Goal: Task Accomplishment & Management: Manage account settings

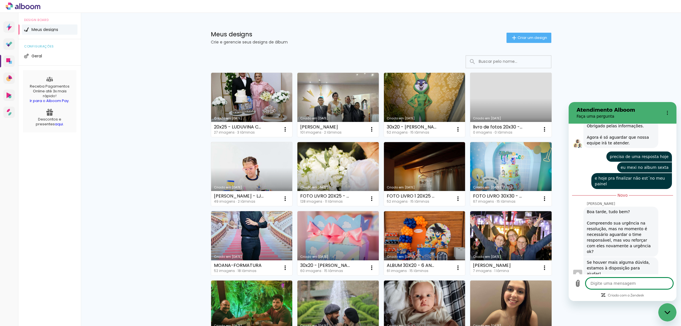
type textarea "x"
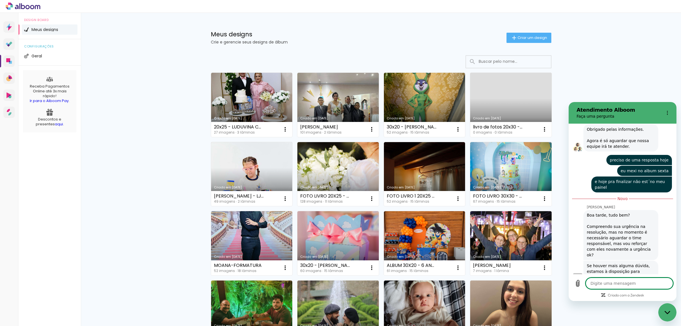
scroll to position [2630, 0]
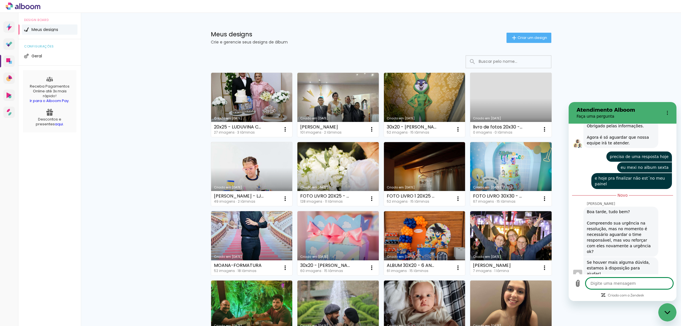
click at [618, 285] on textarea at bounding box center [629, 282] width 87 height 11
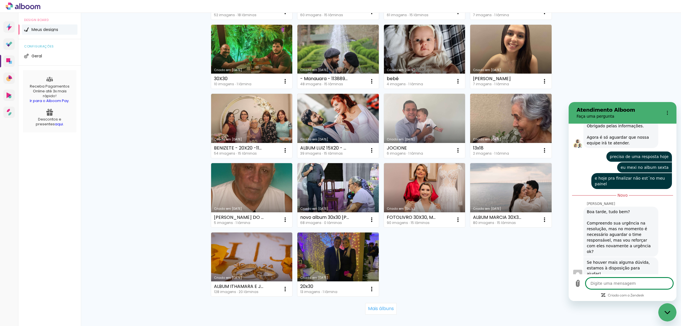
scroll to position [291, 0]
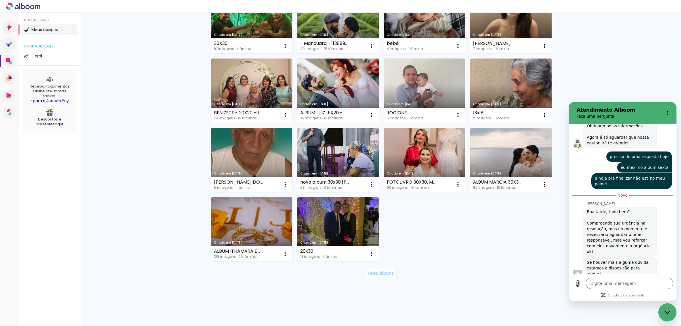
click at [0, 0] on slot "Mais álbuns" at bounding box center [0, 0] width 0 height 0
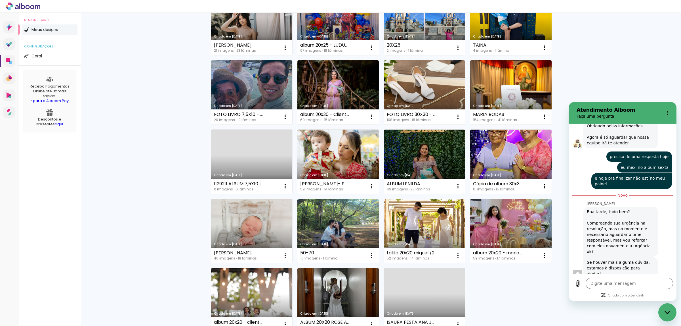
scroll to position [674, 0]
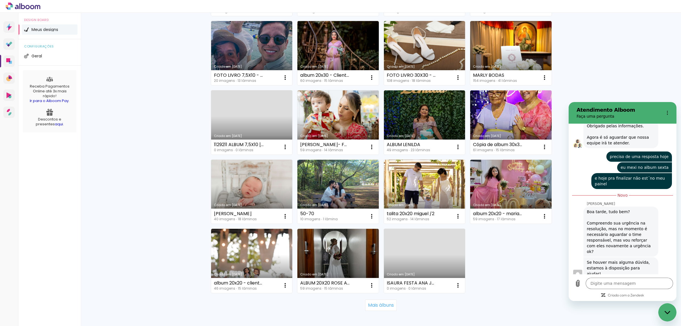
click at [624, 277] on div "Digite uma mensagem x" at bounding box center [623, 287] width 108 height 27
click at [622, 284] on textarea at bounding box center [629, 282] width 87 height 11
type textarea "o"
type textarea "x"
type textarea "ol"
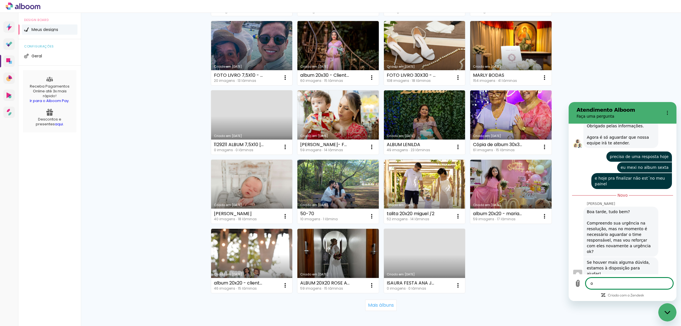
type textarea "x"
type textarea "olá"
type textarea "x"
type textarea "olá"
type textarea "x"
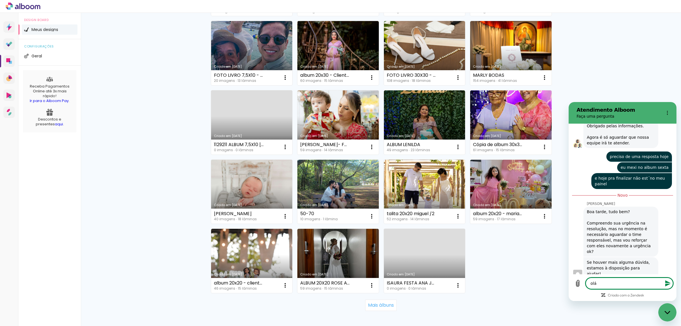
type textarea "olá m"
type textarea "x"
type textarea "olá mu"
type textarea "x"
type textarea "olá mui"
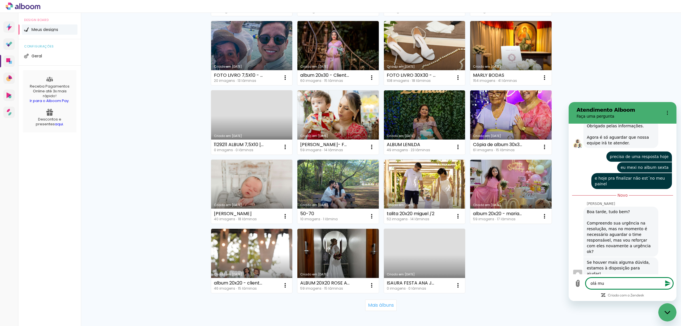
type textarea "x"
type textarea "olá mui"
type textarea "x"
type textarea "olá mui"
type textarea "x"
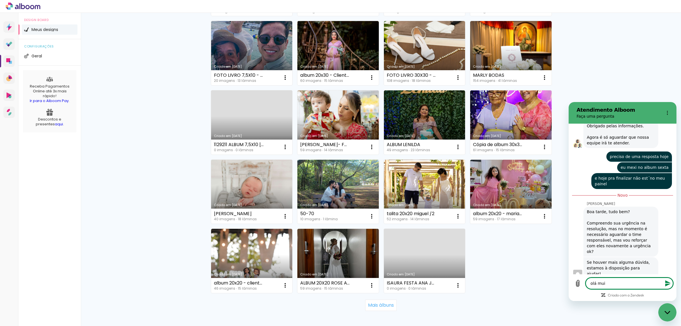
type textarea "olá mu"
type textarea "x"
type textarea "olá m"
type textarea "x"
type textarea "olá"
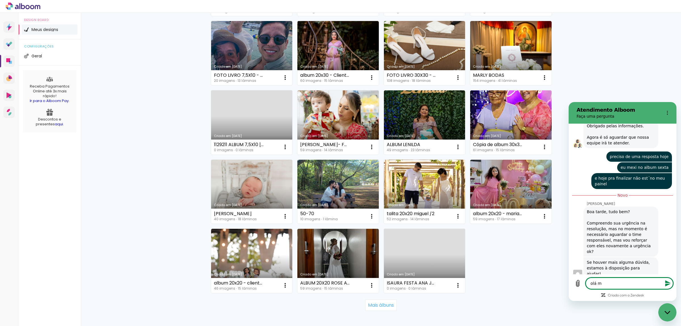
type textarea "x"
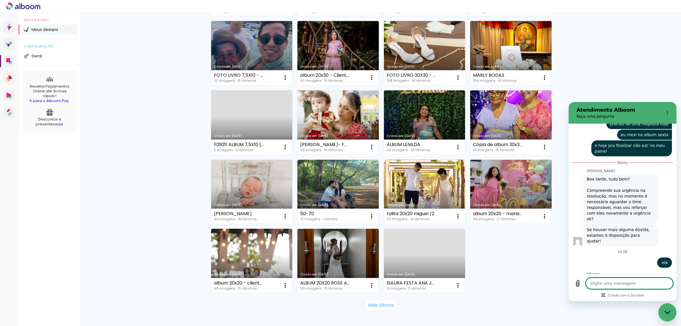
scroll to position [2663, 0]
type textarea "x"
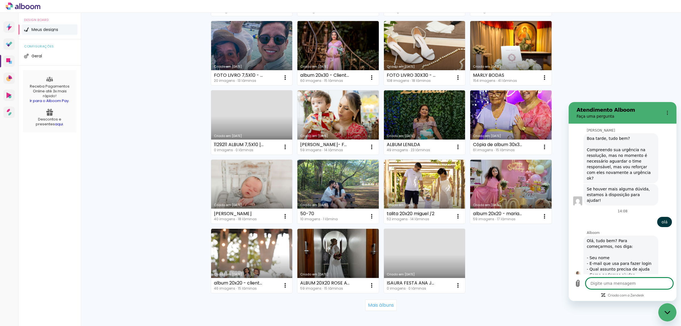
type textarea "r"
type textarea "x"
type textarea "re"
type textarea "x"
type textarea "ref"
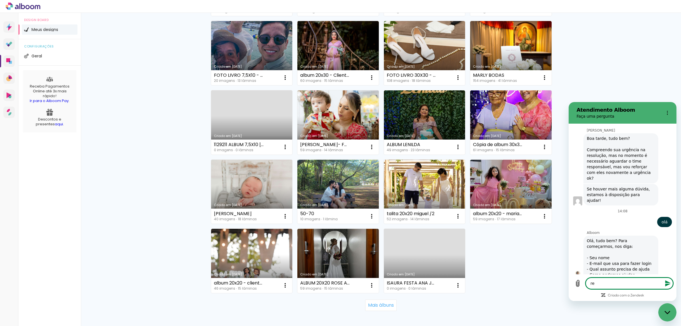
type textarea "x"
type textarea "refe"
type textarea "x"
type textarea "refer"
type textarea "x"
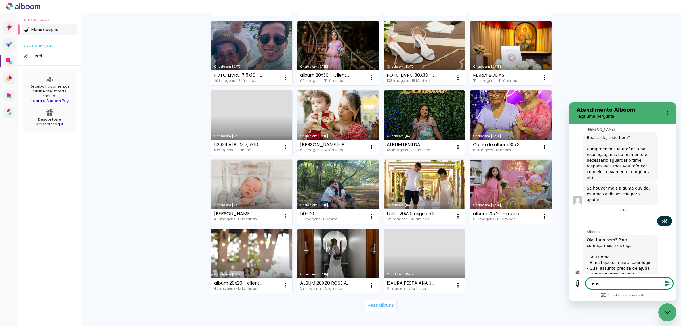
type textarea "refere"
type textarea "x"
type textarea "refere"
type textarea "x"
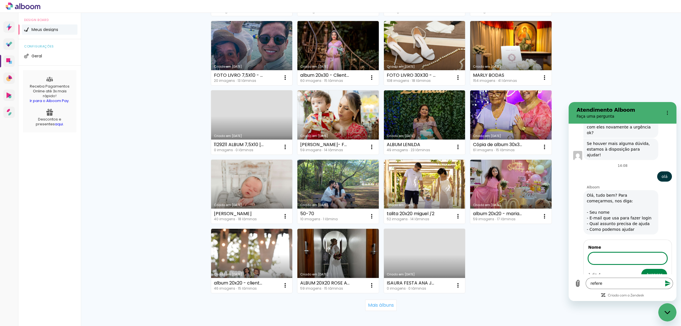
scroll to position [2749, 0]
type input "[PERSON_NAME]"
click at [662, 266] on div "Nome Denise 1 de 4 Avançar" at bounding box center [628, 261] width 89 height 45
click at [656, 268] on button "Avançar" at bounding box center [655, 273] width 26 height 11
type textarea "x"
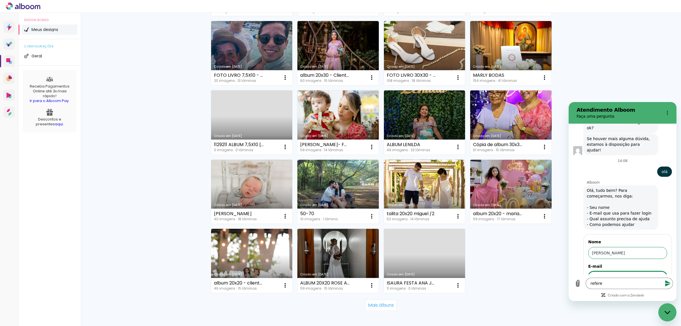
scroll to position [2773, 0]
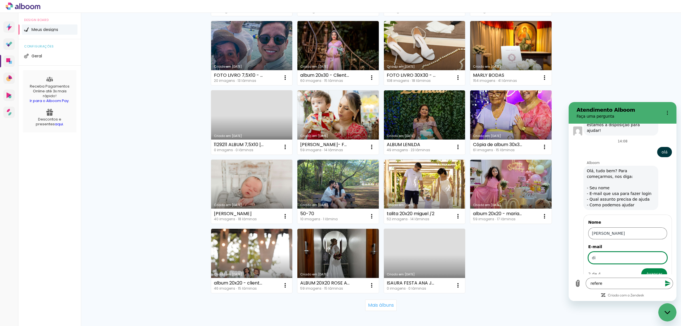
click at [609, 252] on input "di" at bounding box center [628, 258] width 79 height 12
type input "[EMAIL_ADDRESS][DOMAIN_NAME]"
click at [648, 270] on span "Avançar" at bounding box center [655, 273] width 16 height 7
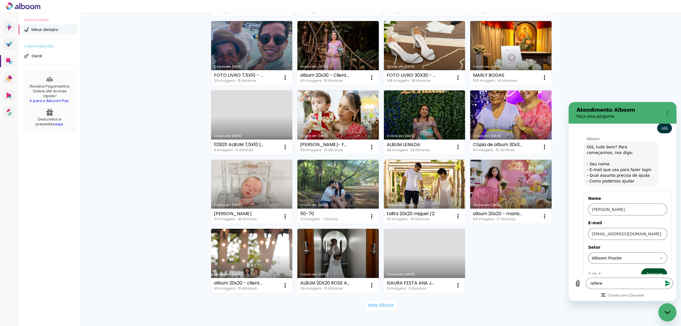
click at [643, 268] on button "Avançar" at bounding box center [655, 273] width 26 height 11
type textarea "x"
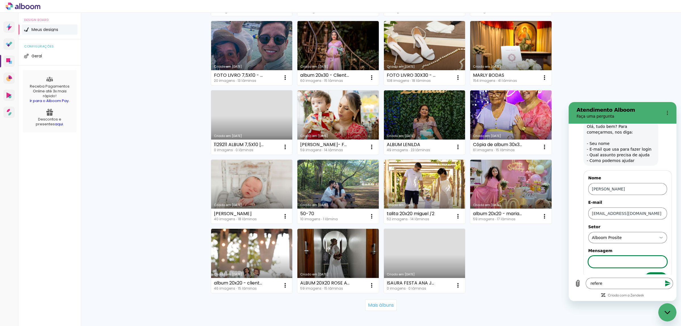
scroll to position [2822, 0]
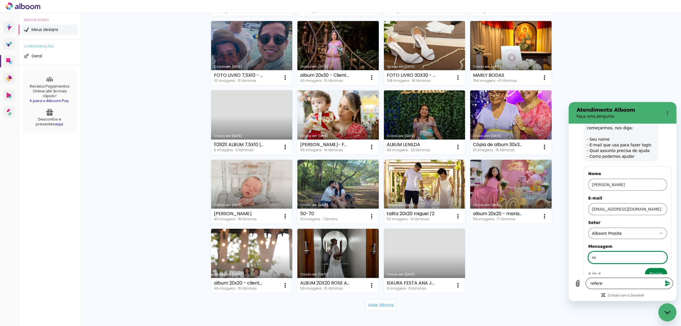
type input "re"
drag, startPoint x: 602, startPoint y: 283, endPoint x: 577, endPoint y: 288, distance: 25.6
click at [577, 288] on div "Digite uma mensagem refere x" at bounding box center [622, 282] width 101 height 11
type textarea "x"
click at [597, 251] on input "re" at bounding box center [628, 257] width 79 height 12
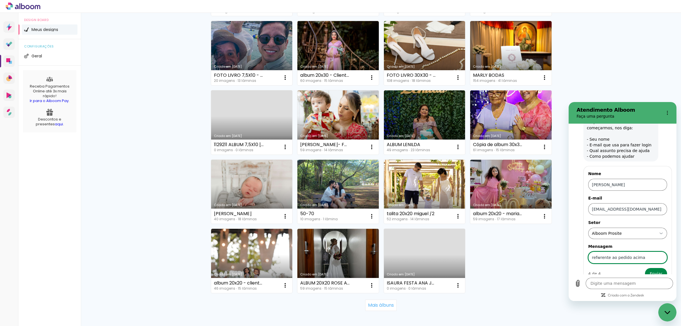
type input "refwrente ao pedido acima"
click at [645, 268] on button "Enviar" at bounding box center [656, 273] width 22 height 11
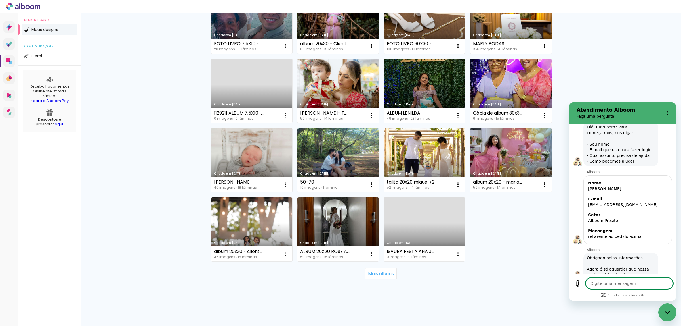
scroll to position [2818, 0]
type textarea "x"
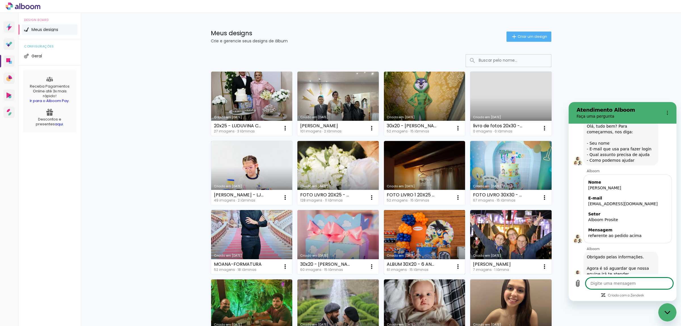
scroll to position [0, 0]
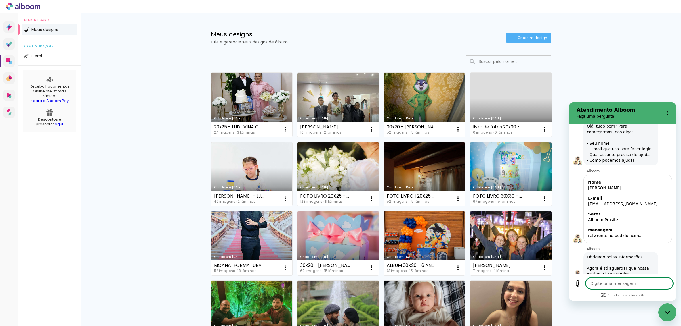
click at [488, 60] on input at bounding box center [516, 62] width 81 height 12
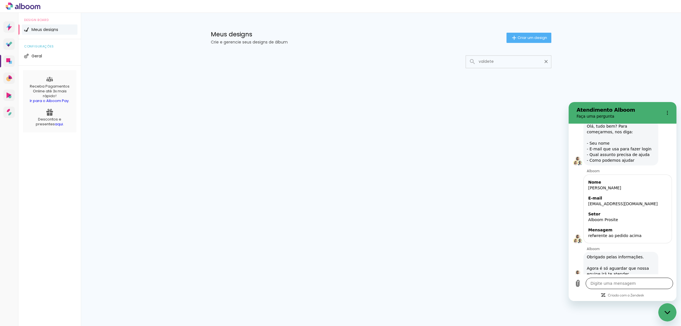
type input "valdete"
type paper-input "valdete"
click at [617, 280] on textarea at bounding box center [629, 282] width 87 height 11
type textarea "s"
type textarea "x"
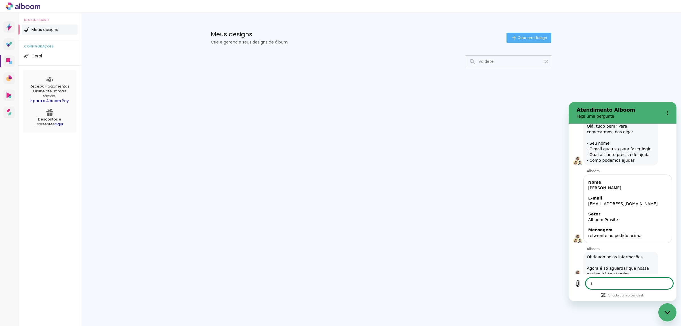
type textarea "so"
type textarea "x"
type textarea "sob"
type textarea "x"
type textarea "sobr"
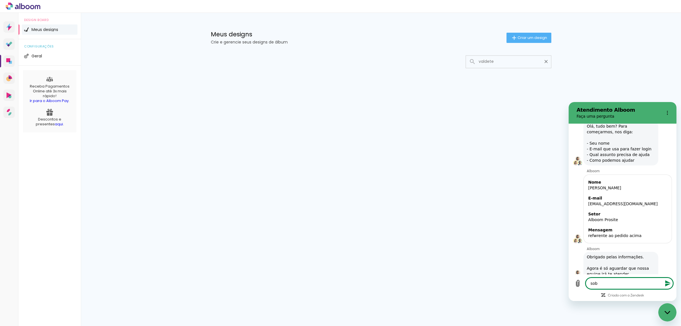
type textarea "x"
type textarea "sobre"
type textarea "x"
type textarea "sobre"
type textarea "x"
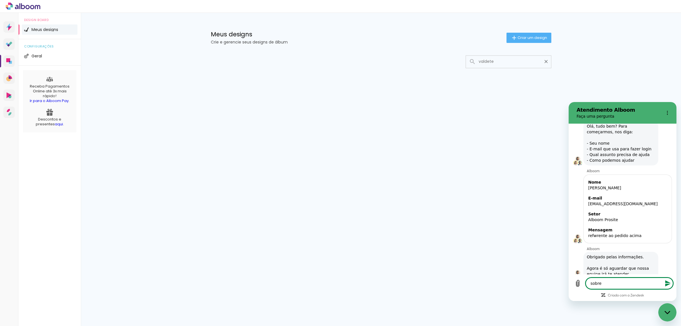
type textarea "sobre a"
type textarea "x"
type textarea "sobre a"
type textarea "x"
type textarea "sobre a n"
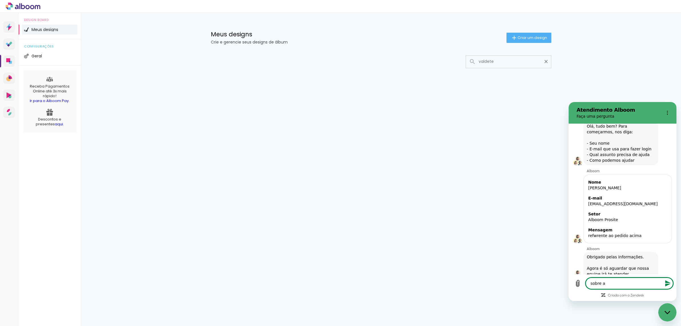
type textarea "x"
type textarea "sobre a nã"
type textarea "x"
type textarea "sobre a não"
type textarea "x"
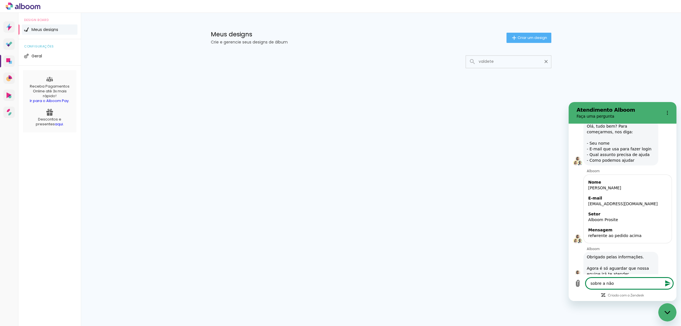
type textarea "sobre a não"
type textarea "x"
type textarea "sobre a não v"
type textarea "x"
type textarea "sobre a não vi"
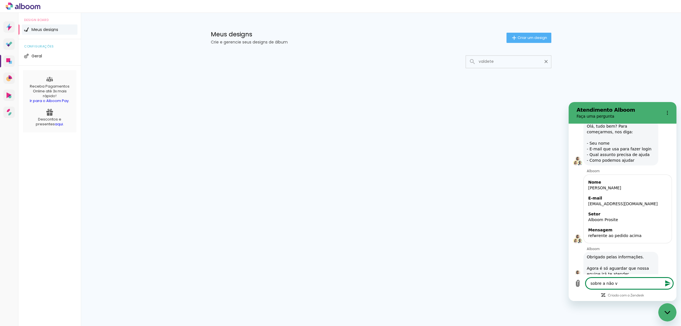
type textarea "x"
type textarea "sobre a não vis"
type textarea "x"
type textarea "sobre a não visu"
type textarea "x"
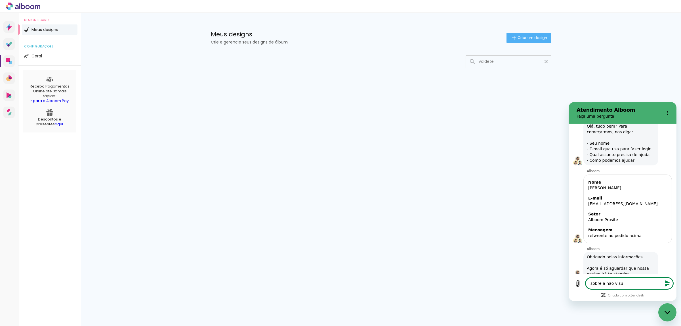
type textarea "sobre a não visua"
type textarea "x"
type textarea "sobre a não visuai"
type textarea "x"
type textarea "sobre a não visuaiz"
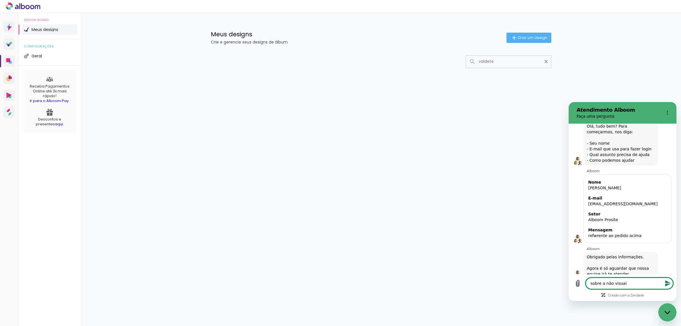
type textarea "x"
type textarea "sobre a não visuaiza"
type textarea "x"
type textarea "sobre a não visuaizaç"
type textarea "x"
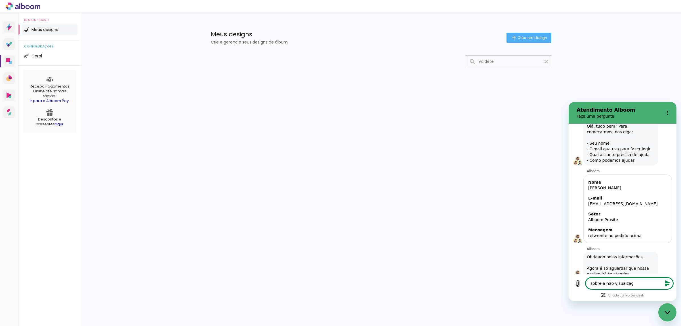
type textarea "sobre a não visuaizaçã"
type textarea "x"
type textarea "sobre a não visuaização"
type textarea "x"
type textarea "sobre a não visuaização"
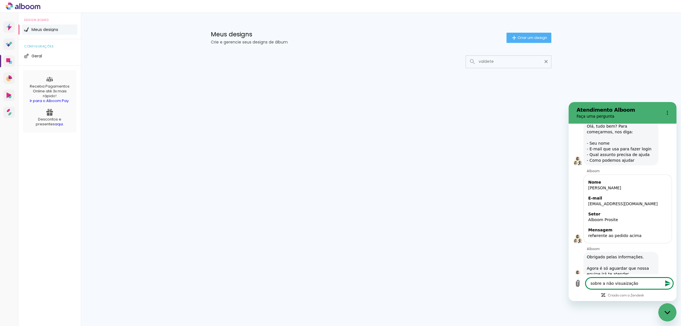
type textarea "x"
type textarea "sobre a não visuaização d"
type textarea "x"
type textarea "sobre a não visuaização do"
type textarea "x"
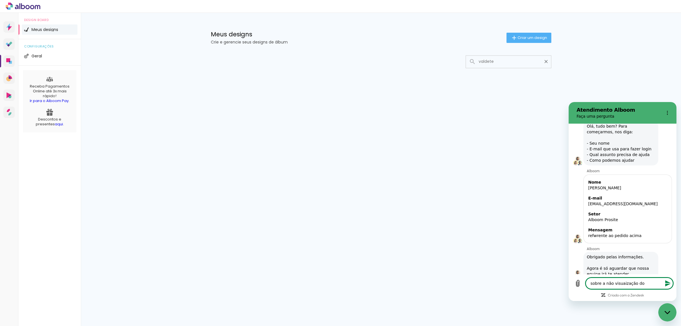
type textarea "sobre a não visuaização do"
type textarea "x"
type textarea "sobre a não visuaização do a"
type textarea "x"
type textarea "sobre a não visuaização do al"
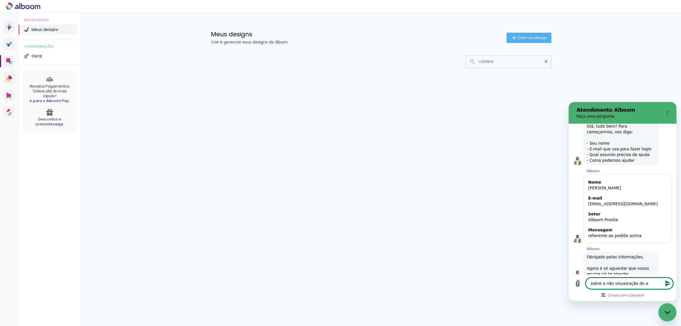
type textarea "x"
type textarea "sobre a não visuaização do alb"
type textarea "x"
type textarea "sobre a não visuaização do albu"
type textarea "x"
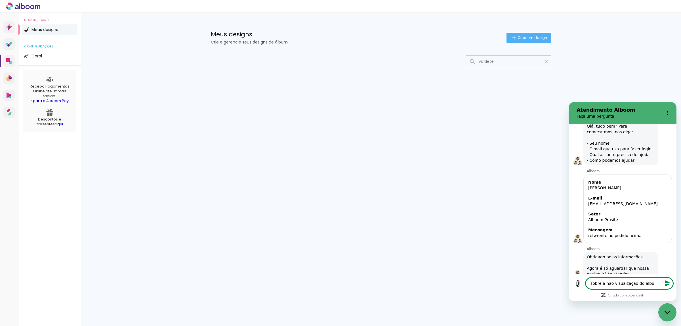
type textarea "sobre a não visuaização do album"
type textarea "x"
type textarea "sobre a não visuaização do album"
type textarea "x"
type textarea "sobre a não visuaização do album v"
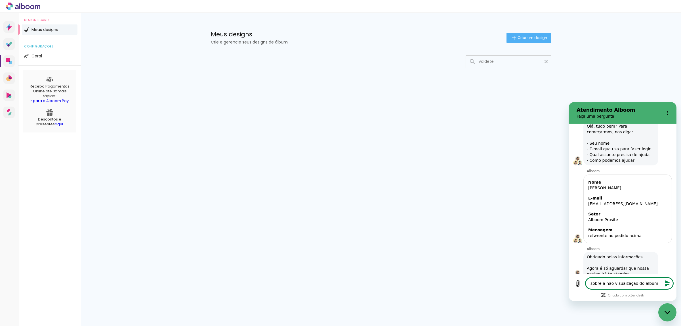
type textarea "x"
type textarea "sobre a não visuaização do album va"
type textarea "x"
type textarea "sobre a não visuaização do album val"
type textarea "x"
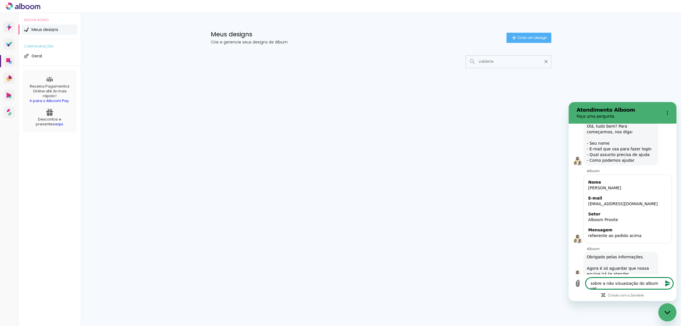
type textarea "sobre a não visuaização do album vald"
type textarea "x"
type textarea "sobre a não visuaização do album valde"
type textarea "x"
type textarea "sobre a não visuaização do album valdet"
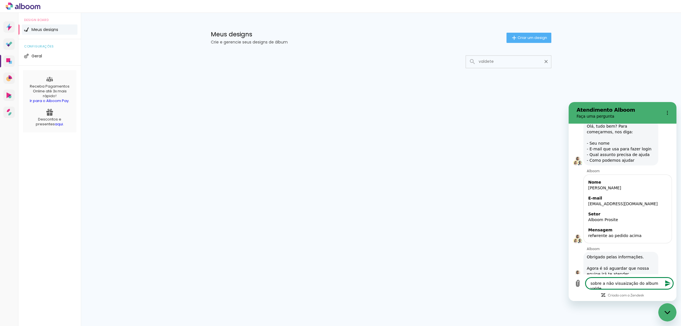
type textarea "x"
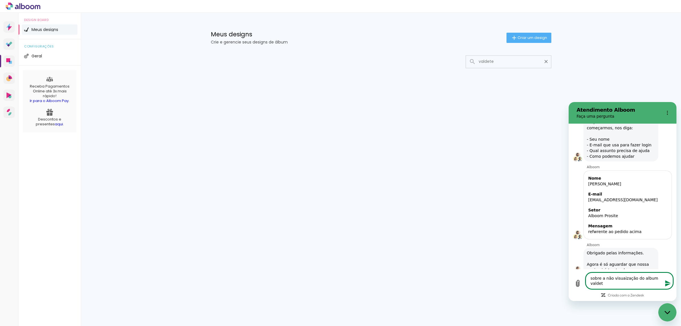
type textarea "sobre a não visuaização do album valdeti"
type textarea "x"
type textarea "sobre a não visuaização do album valdeti"
type textarea "x"
type textarea "sobre a não visuaização do album valdeti e"
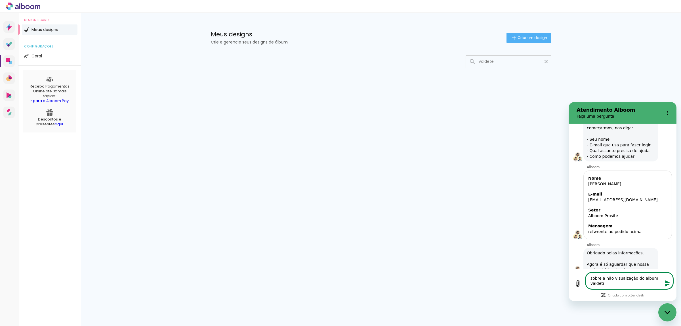
type textarea "x"
type textarea "sobre a não visuaização do album valdeti e"
type textarea "x"
type textarea "sobre a não visuaização do album valdeti e n"
type textarea "x"
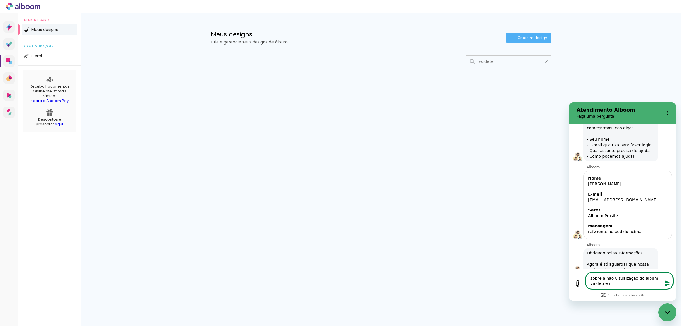
type textarea "sobre a não visuaização do album valdeti e ne"
type textarea "x"
type textarea "sobre a não visuaização do album valdeti e nei"
type textarea "x"
type textarea "sobre a não visuaização do album valdeti e neid"
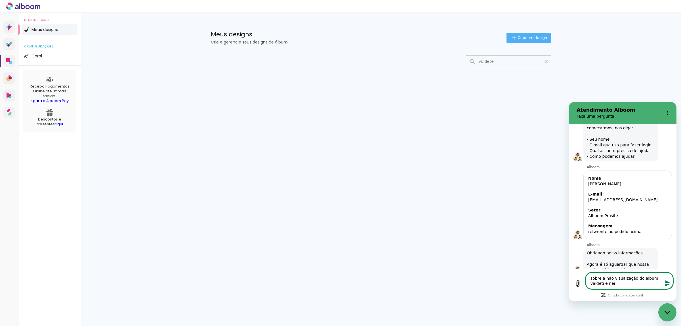
type textarea "x"
type textarea "sobre a não visuaização do album [PERSON_NAME] e neide"
type textarea "x"
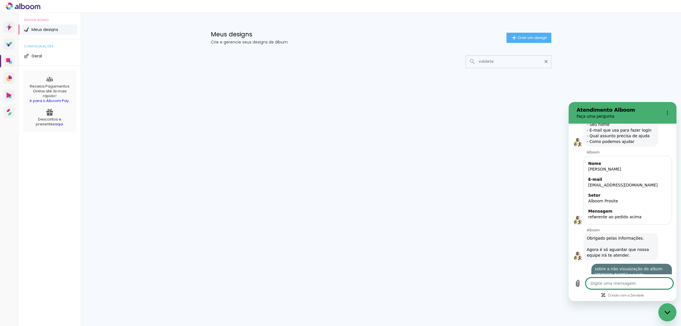
type textarea "x"
type textarea "p"
type textarea "x"
type textarea "pó"
type textarea "x"
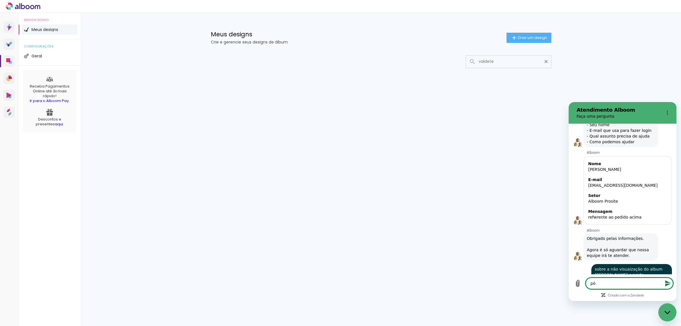
scroll to position [2838, 0]
type textarea "póx"
type textarea "x"
type textarea "pó"
type textarea "x"
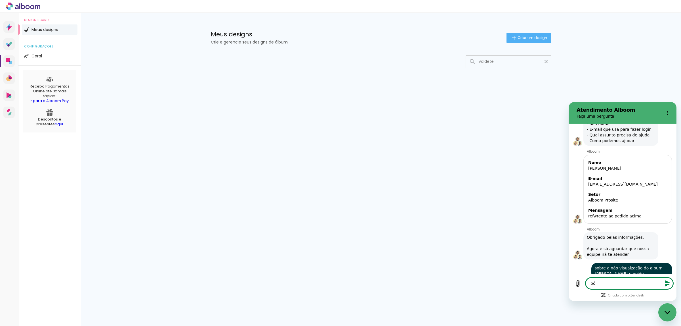
type textarea "p"
type textarea "x"
type textarea "po"
type textarea "x"
type textarea "p"
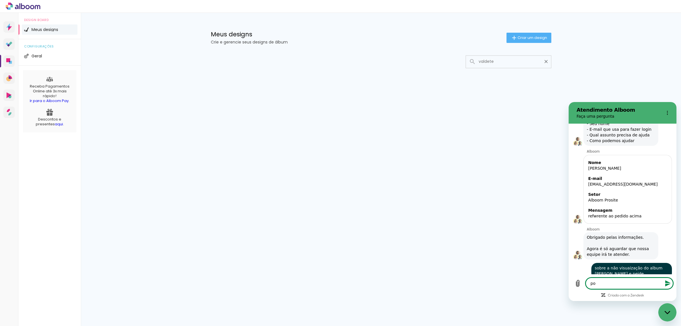
type textarea "x"
type textarea "p"
type textarea "x"
type textarea "pr"
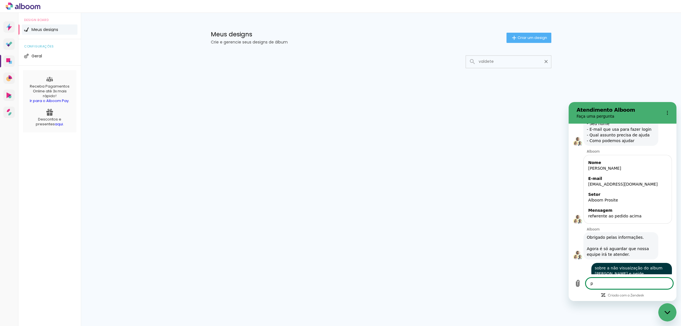
type textarea "x"
type textarea "pre"
type textarea "x"
type textarea "prec"
type textarea "x"
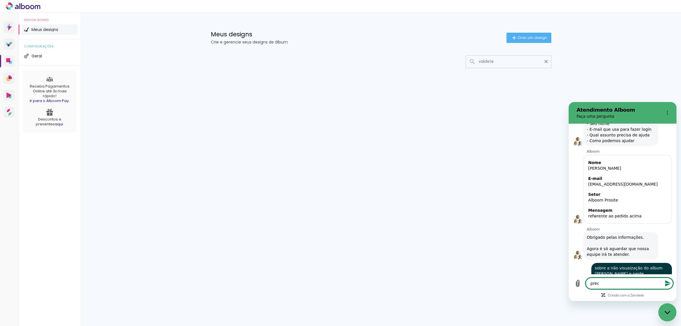
type textarea "preci"
type textarea "x"
type textarea "precis"
type textarea "x"
type textarea "preciso"
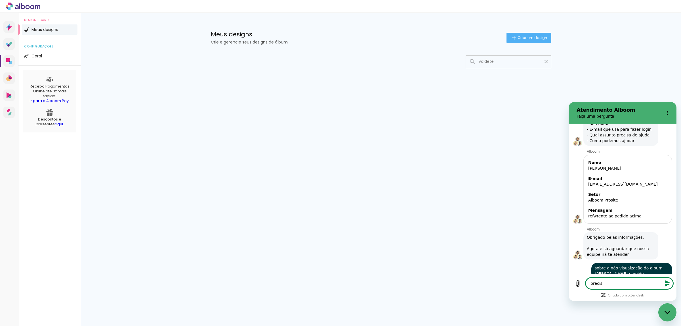
type textarea "x"
type textarea "preciso"
type textarea "x"
type textarea "preciso q"
type textarea "x"
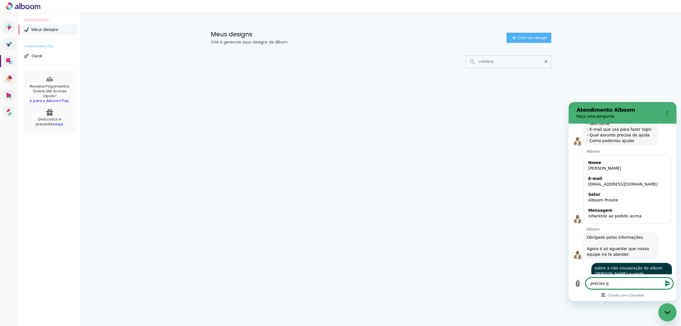
type textarea "preciso qu"
type textarea "x"
type textarea "preciso que"
type textarea "x"
type textarea "preciso que"
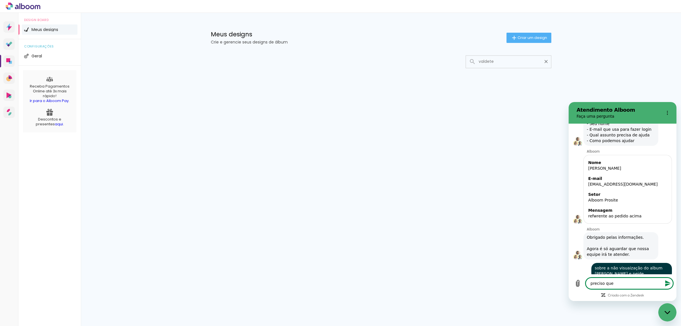
type textarea "x"
type textarea "preciso que r"
type textarea "x"
type textarea "preciso que re"
type textarea "x"
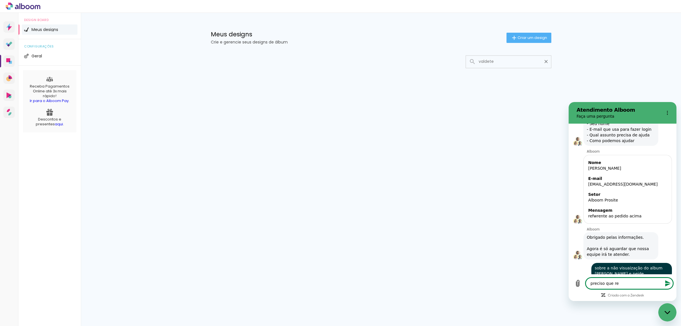
type textarea "preciso que res"
type textarea "x"
type textarea "preciso que reso"
type textarea "x"
type textarea "preciso que resol"
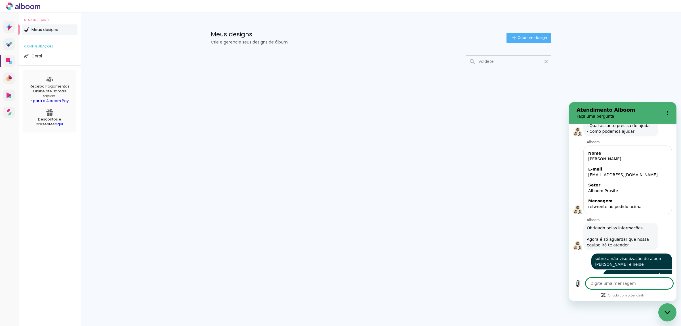
scroll to position [2848, 0]
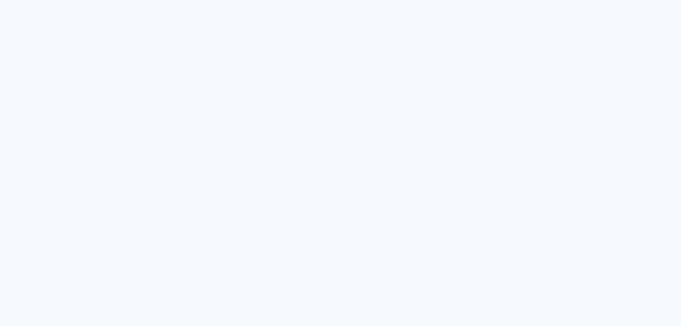
type input "Todas as fotos"
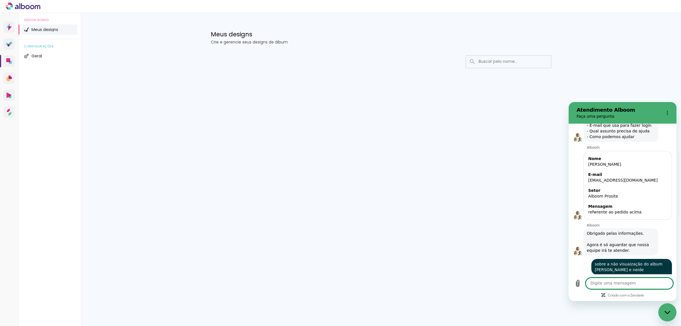
scroll to position [2710, 0]
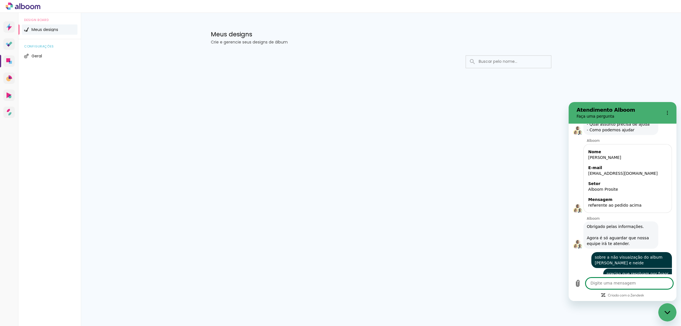
click at [488, 60] on input at bounding box center [516, 62] width 81 height 12
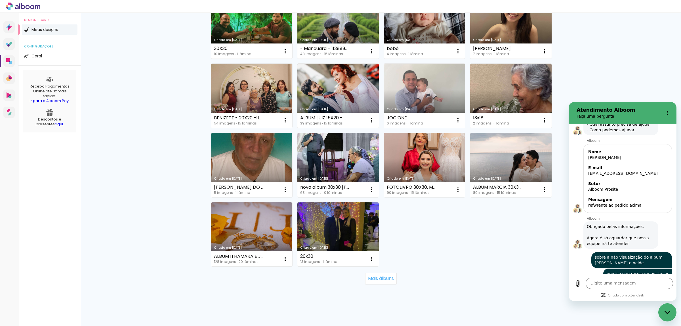
scroll to position [291, 0]
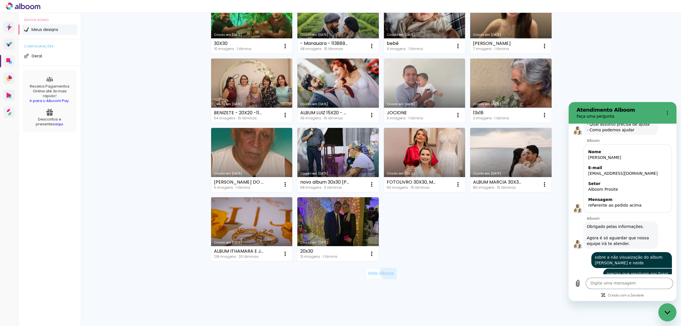
click at [0, 0] on slot "Mais álbuns" at bounding box center [0, 0] width 0 height 0
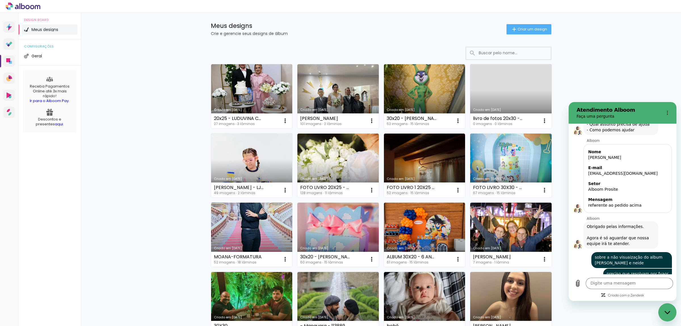
scroll to position [0, 0]
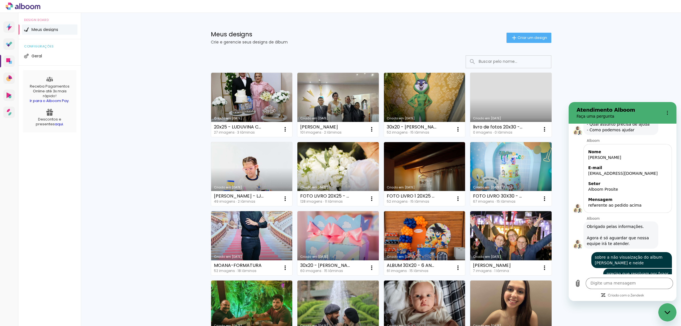
drag, startPoint x: 479, startPoint y: 70, endPoint x: 479, endPoint y: 64, distance: 6.0
click at [479, 64] on input at bounding box center [516, 62] width 81 height 12
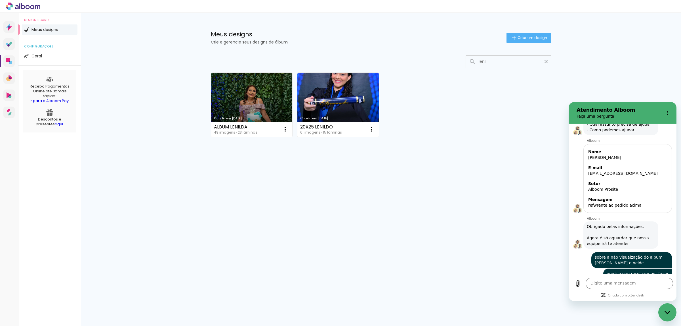
type input "lenil"
type paper-input "lenil"
click at [263, 94] on link "Criado em [DATE]" at bounding box center [251, 105] width 81 height 64
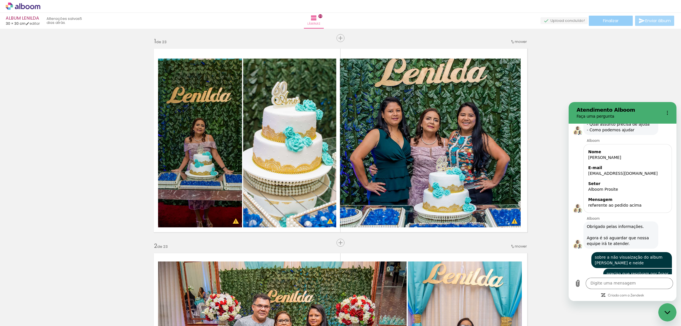
click at [597, 22] on paper-button "Finalizar" at bounding box center [611, 21] width 44 height 10
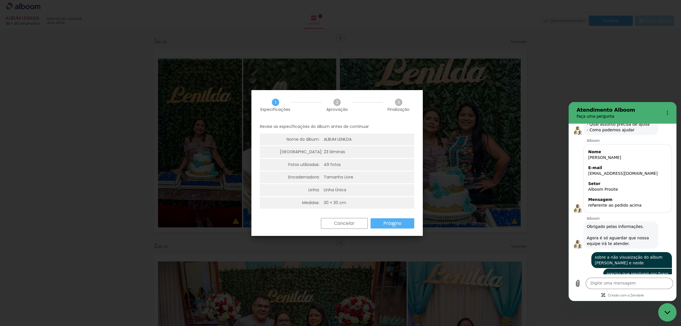
click at [0, 0] on slot "Próximo" at bounding box center [0, 0] width 0 height 0
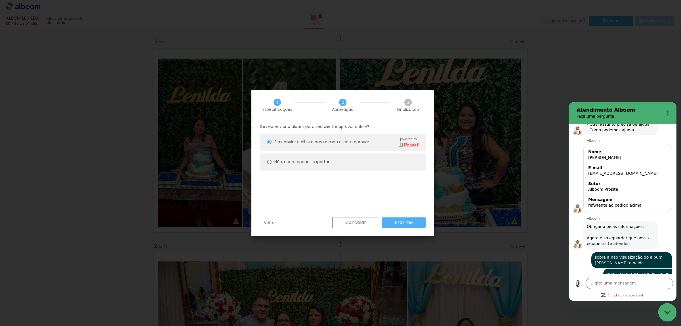
click at [407, 162] on paper-radio-button "Não, quero apenas exportar" at bounding box center [343, 161] width 166 height 17
type paper-radio-button "on"
click at [0, 0] on slot "Próximo" at bounding box center [0, 0] width 0 height 0
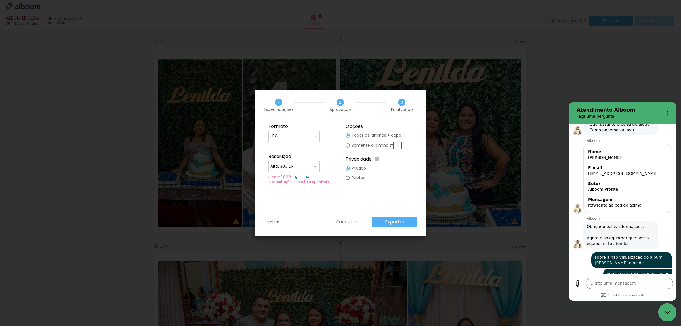
type input "Alta, 300 DPI"
click at [0, 0] on slot "Exportar" at bounding box center [0, 0] width 0 height 0
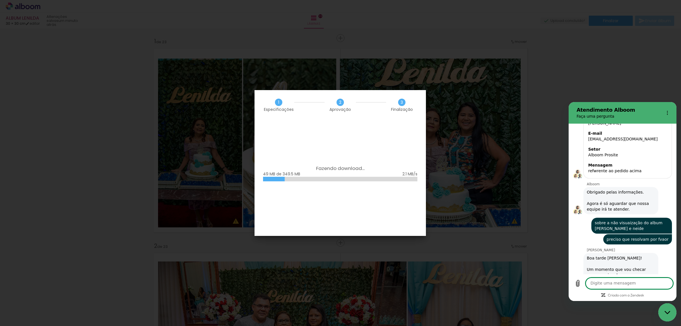
scroll to position [2746, 0]
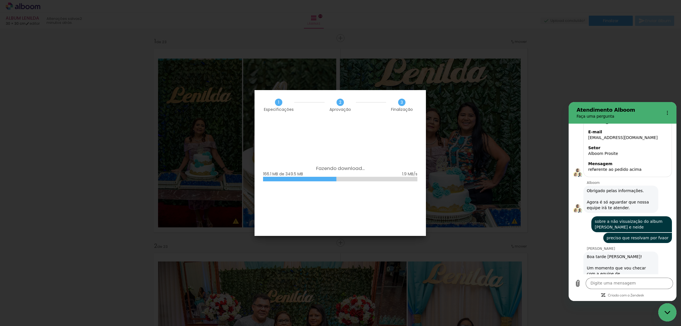
click at [623, 289] on div "Digite uma mensagem x" at bounding box center [623, 287] width 108 height 27
click at [620, 281] on textarea at bounding box center [629, 282] width 87 height 11
type textarea "por favor"
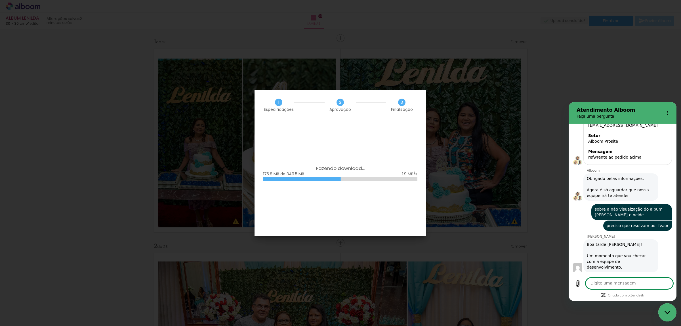
scroll to position [2760, 0]
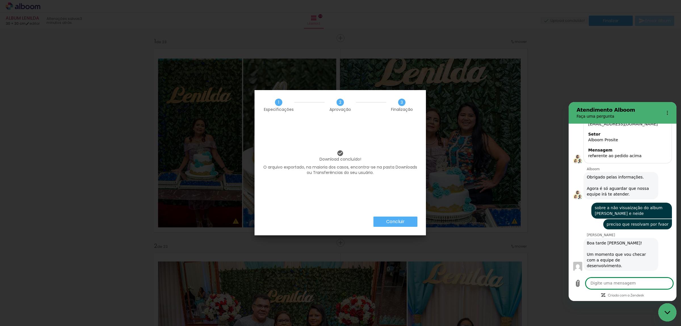
click at [0, 0] on paper-button "Concluir" at bounding box center [0, 0] width 0 height 0
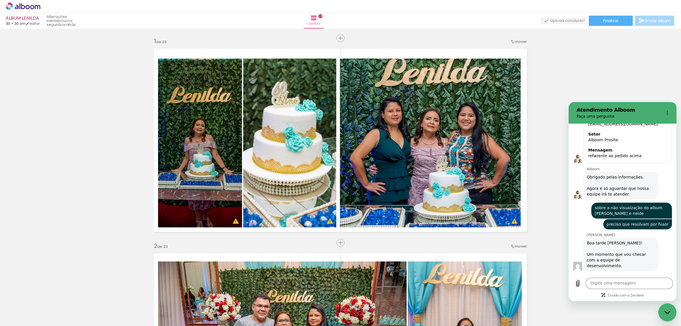
click at [668, 312] on icon "Fechar janela de mensagens" at bounding box center [668, 312] width 6 height 4
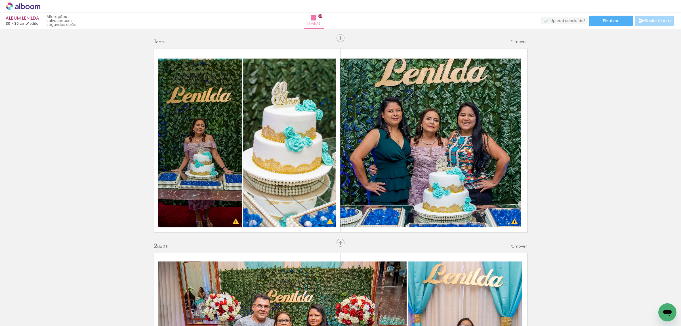
drag, startPoint x: 666, startPoint y: 317, endPoint x: 662, endPoint y: 313, distance: 5.0
click at [666, 316] on icon "Abrir janela de mensagens" at bounding box center [668, 312] width 10 height 10
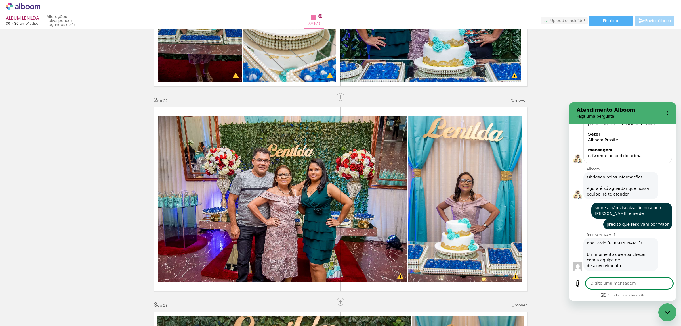
scroll to position [170, 0]
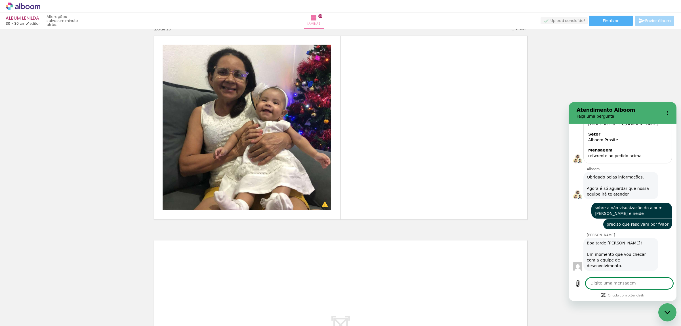
scroll to position [4453, 0]
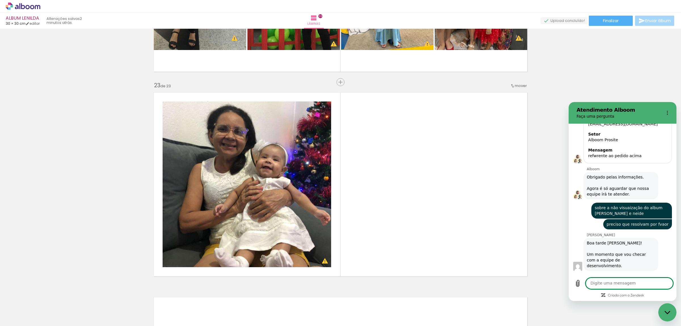
click at [26, 316] on span "Adicionar Fotos" at bounding box center [20, 318] width 17 height 6
click at [0, 0] on input "file" at bounding box center [0, 0] width 0 height 0
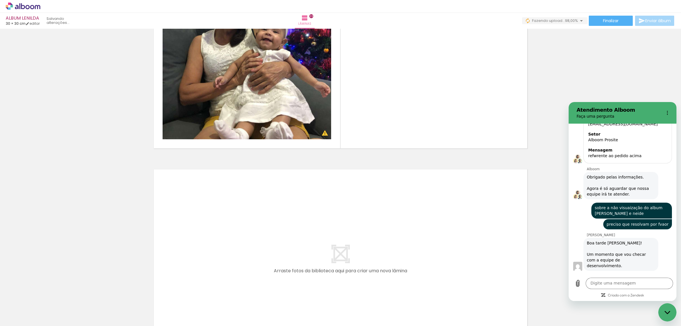
scroll to position [0, 947]
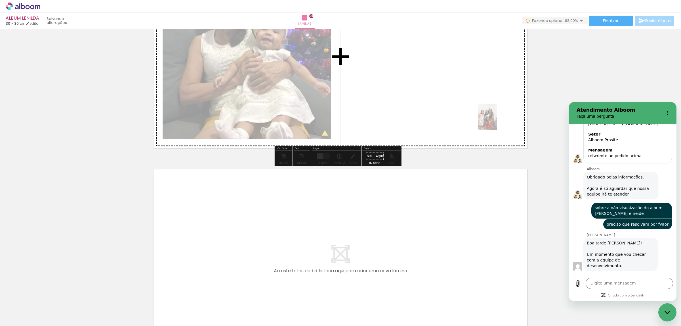
drag, startPoint x: 633, startPoint y: 308, endPoint x: 493, endPoint y: 117, distance: 236.8
click at [494, 118] on quentale-workspace at bounding box center [340, 163] width 681 height 326
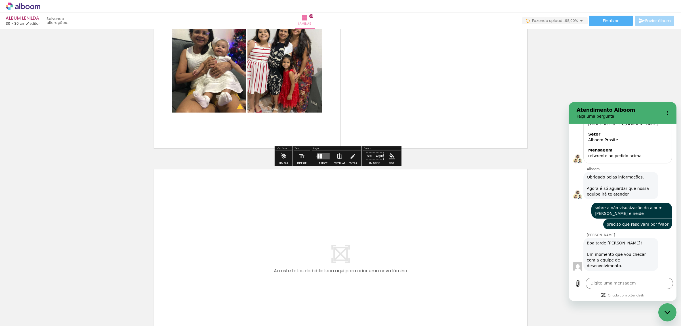
click at [317, 156] on div at bounding box center [318, 156] width 2 height 5
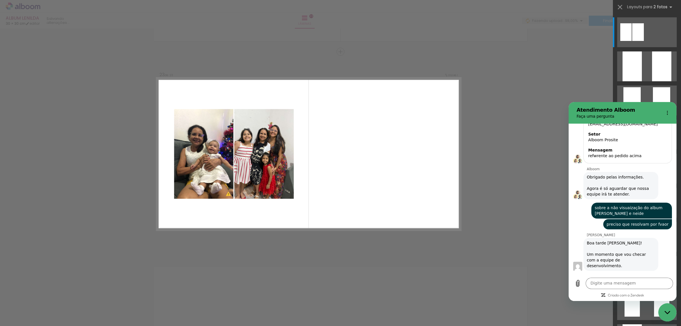
scroll to position [4478, 0]
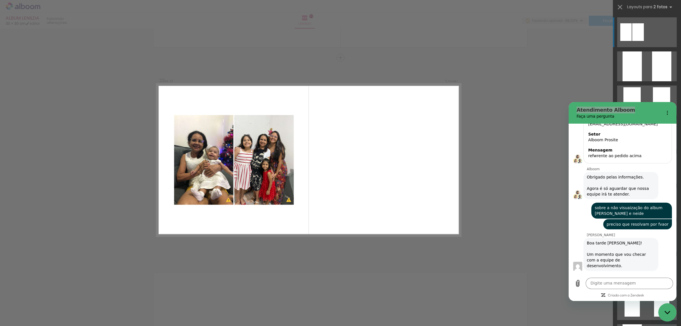
drag, startPoint x: 635, startPoint y: 109, endPoint x: 538, endPoint y: 113, distance: 97.2
click at [569, 113] on html "Atendimento Alboom Faça uma pergunta 13 de agosto às 09:56 Bruna Estefany Santo…" at bounding box center [623, 201] width 108 height 199
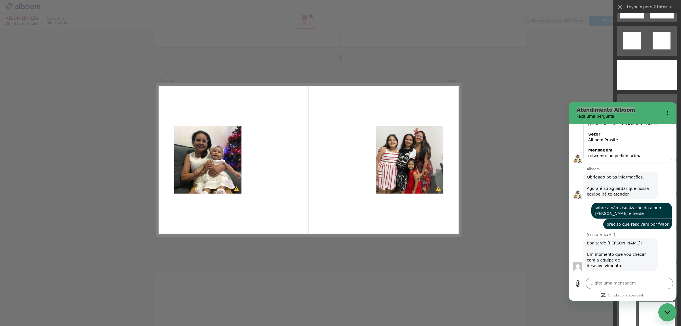
scroll to position [681, 0]
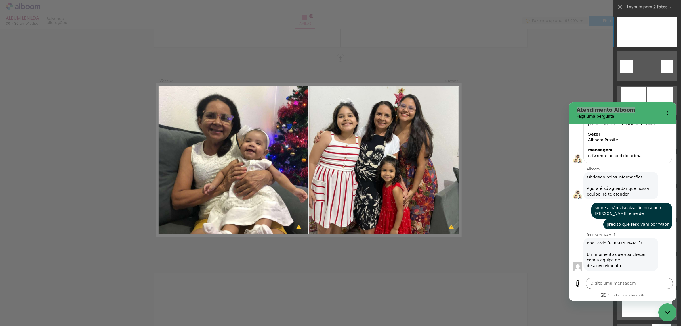
click at [658, 43] on div at bounding box center [663, 32] width 30 height 30
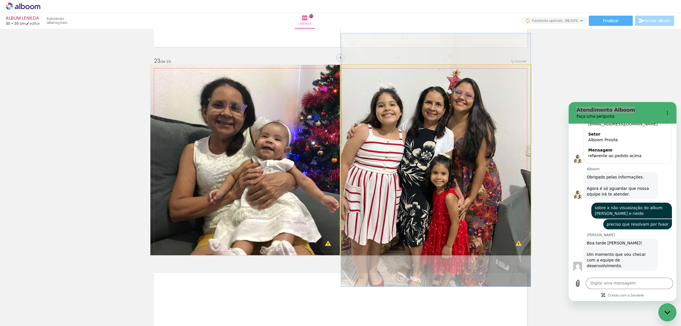
click at [394, 107] on quentale-photo at bounding box center [436, 160] width 190 height 190
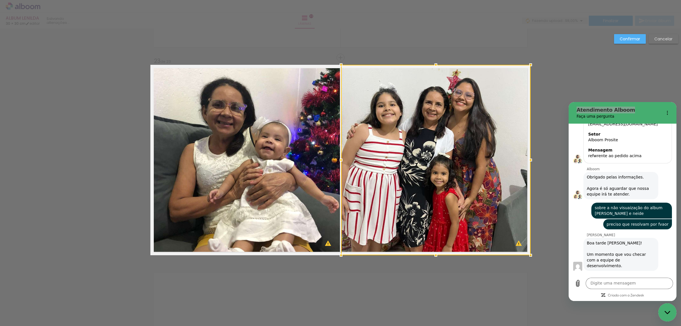
click at [274, 135] on quentale-photo at bounding box center [245, 160] width 190 height 190
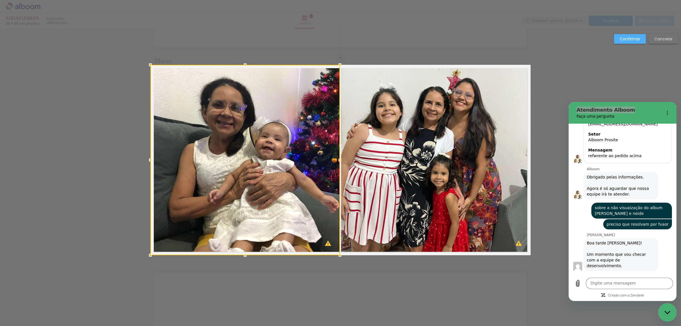
click at [274, 135] on div at bounding box center [245, 160] width 190 height 190
click at [0, 0] on slot "Confirmar" at bounding box center [0, 0] width 0 height 0
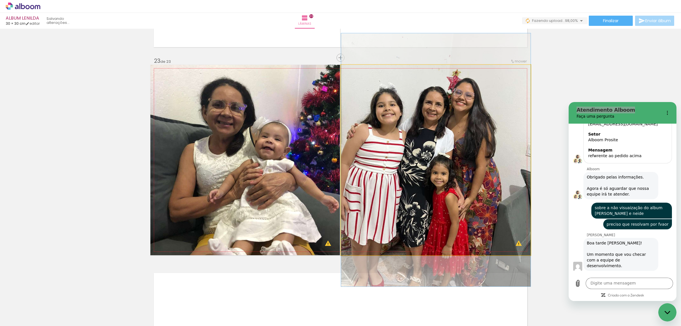
click at [451, 128] on quentale-photo at bounding box center [436, 160] width 190 height 190
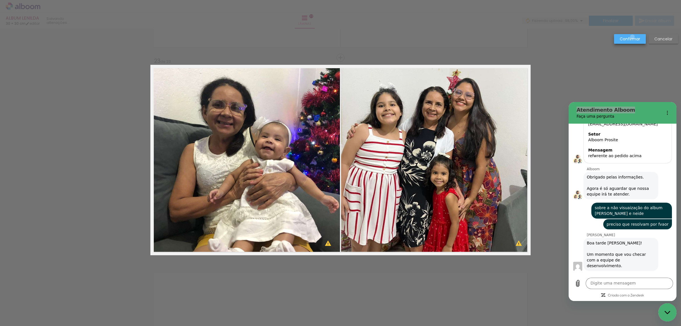
drag, startPoint x: 633, startPoint y: 37, endPoint x: 547, endPoint y: 90, distance: 101.2
click at [0, 0] on slot "Confirmar" at bounding box center [0, 0] width 0 height 0
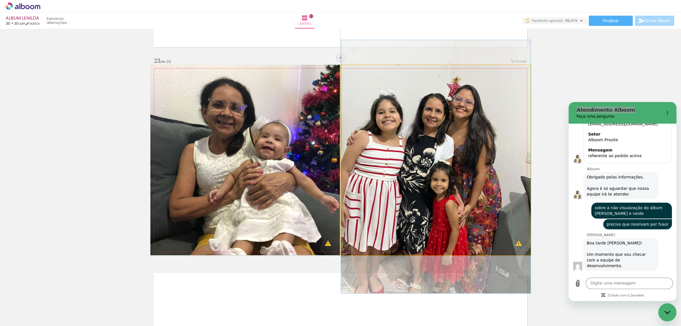
drag, startPoint x: 453, startPoint y: 136, endPoint x: 478, endPoint y: 143, distance: 26.2
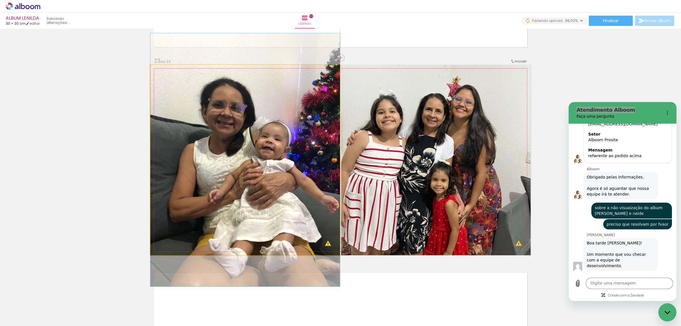
click at [281, 153] on quentale-photo at bounding box center [245, 160] width 190 height 190
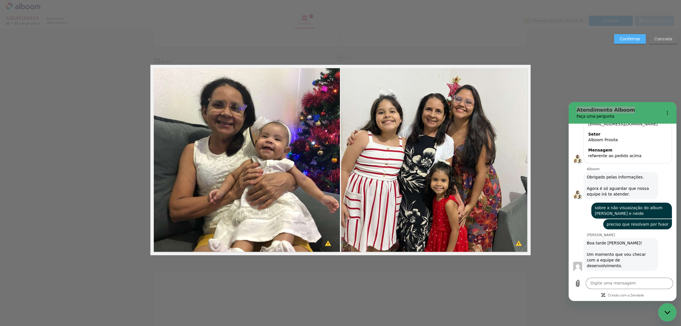
scroll to position [0, 947]
drag, startPoint x: 629, startPoint y: 37, endPoint x: 609, endPoint y: 47, distance: 22.6
click at [0, 0] on slot "Confirmar" at bounding box center [0, 0] width 0 height 0
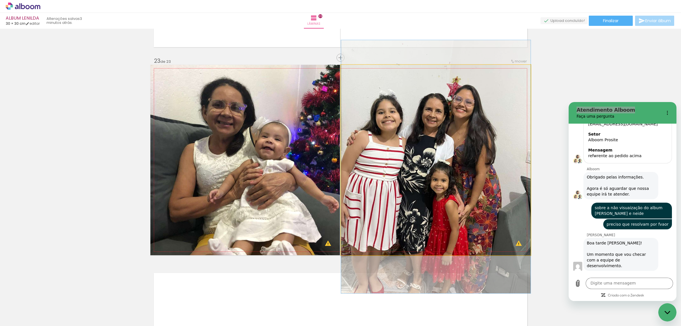
drag, startPoint x: 426, startPoint y: 154, endPoint x: 430, endPoint y: 147, distance: 8.8
click at [430, 147] on quentale-photo at bounding box center [436, 160] width 190 height 190
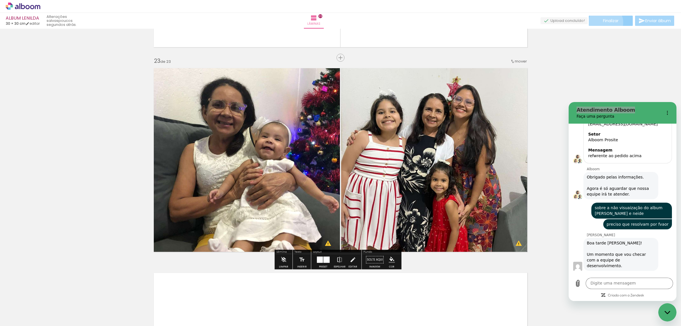
click at [604, 22] on span "Finalizar" at bounding box center [611, 21] width 16 height 4
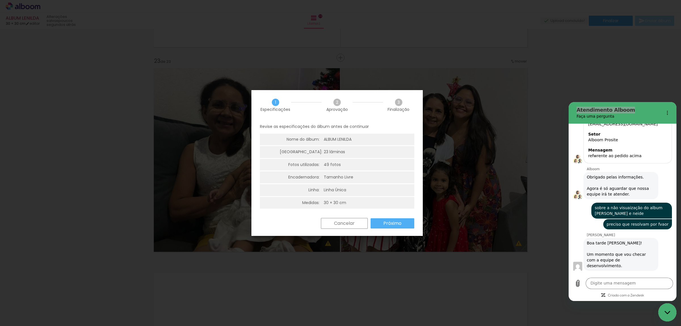
click at [0, 0] on slot "Próximo" at bounding box center [0, 0] width 0 height 0
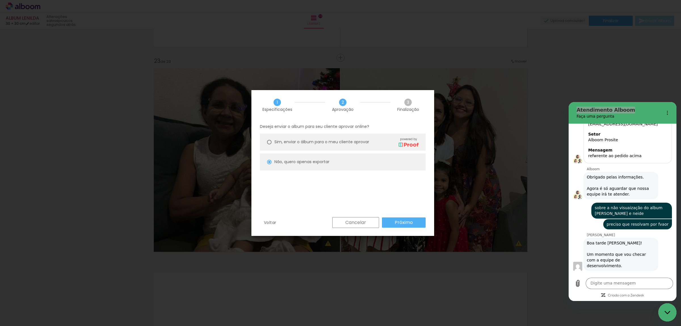
click at [392, 222] on paper-button "Próximo" at bounding box center [404, 222] width 44 height 10
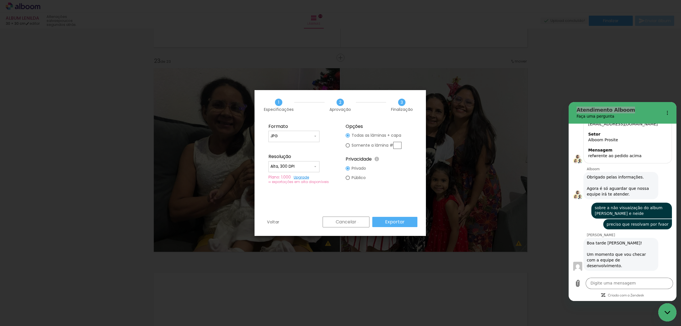
click at [359, 222] on paper-button "Cancelar" at bounding box center [346, 221] width 47 height 11
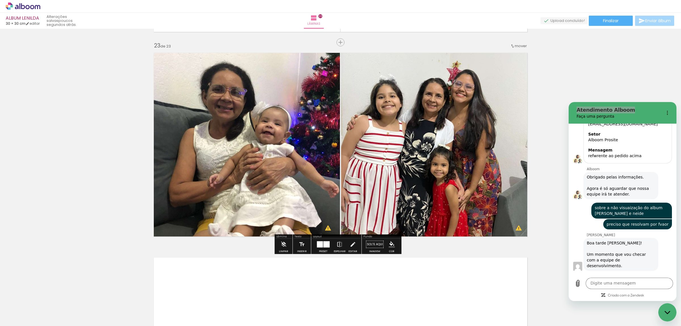
scroll to position [4478, 0]
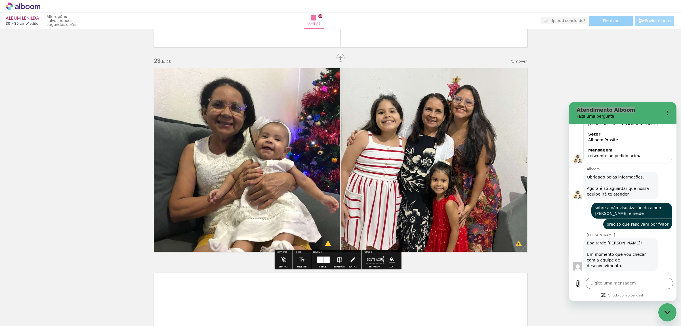
click at [607, 20] on span "Finalizar" at bounding box center [611, 21] width 16 height 4
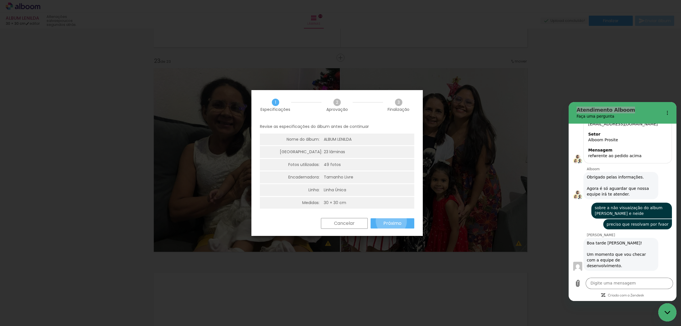
click at [0, 0] on slot "Próximo" at bounding box center [0, 0] width 0 height 0
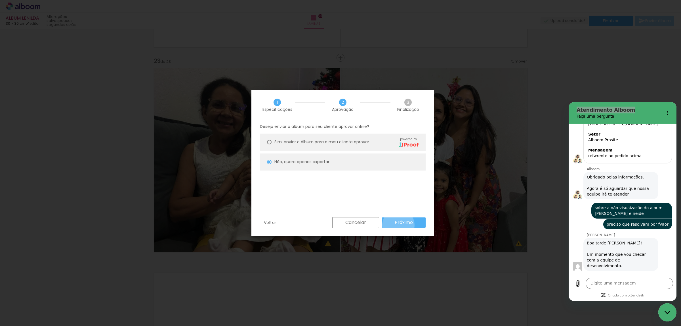
click at [0, 0] on slot "Próximo" at bounding box center [0, 0] width 0 height 0
type input "Alta, 300 DPI"
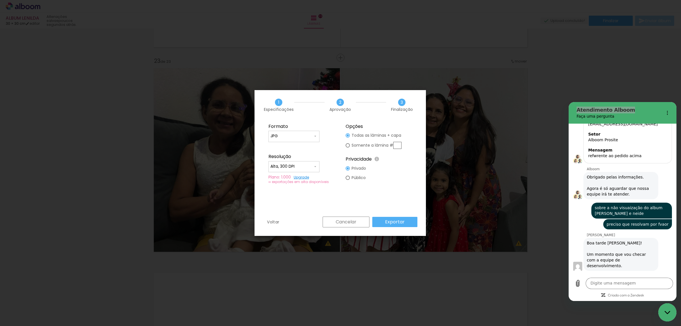
click at [400, 145] on input "text" at bounding box center [398, 145] width 8 height 7
type paper-radio-button "on"
type input "23"
click at [408, 223] on paper-button "Exportar" at bounding box center [395, 222] width 45 height 10
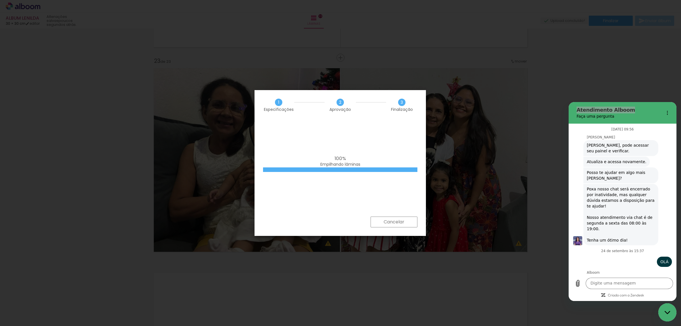
scroll to position [2760, 0]
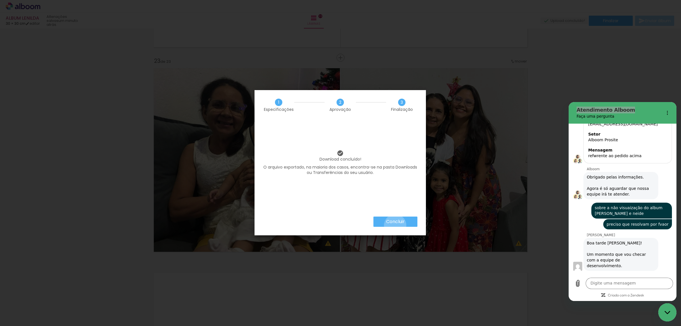
click at [396, 225] on paper-button "Concluir" at bounding box center [396, 221] width 44 height 10
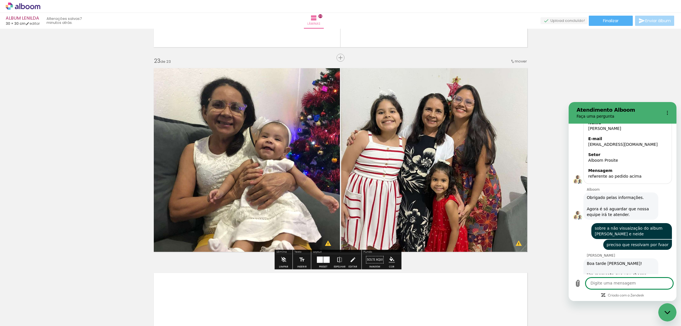
scroll to position [2784, 0]
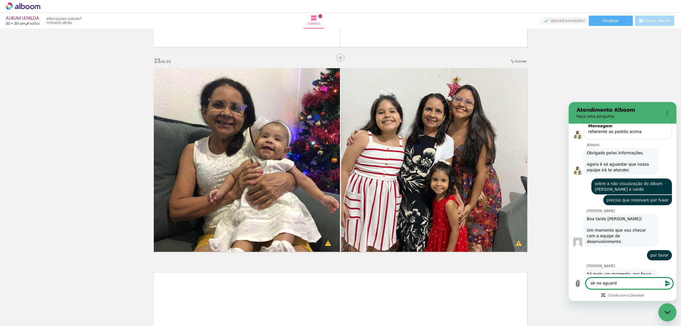
type textarea "ok no aguardo"
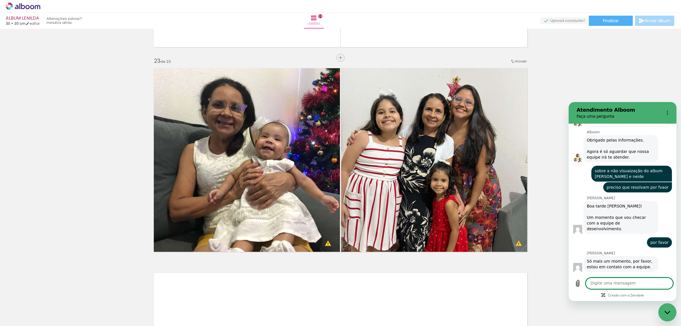
scroll to position [2798, 0]
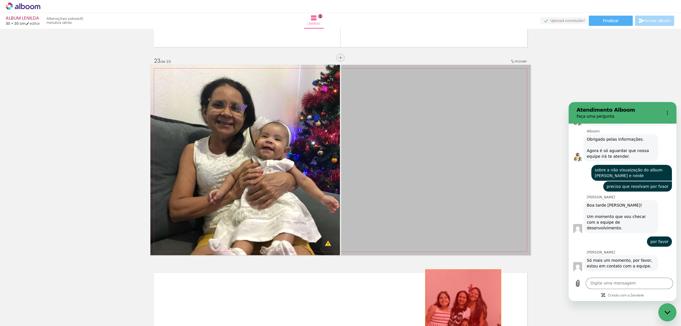
drag, startPoint x: 459, startPoint y: 211, endPoint x: 460, endPoint y: 307, distance: 96.3
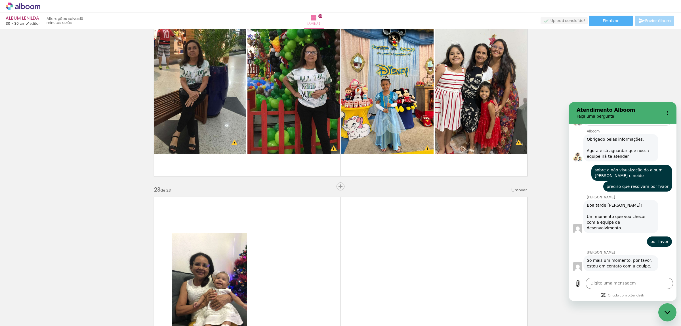
scroll to position [4350, 0]
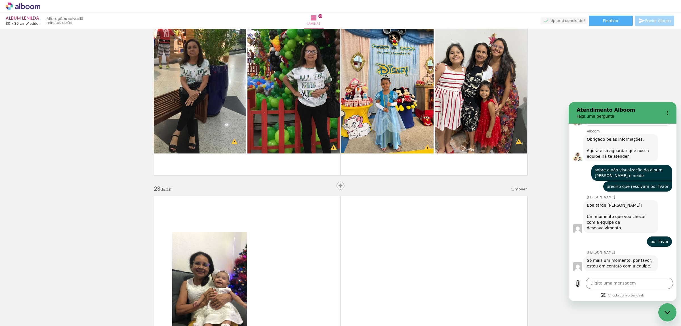
click at [16, 318] on span "Adicionar Fotos" at bounding box center [20, 318] width 17 height 6
click at [0, 0] on input "file" at bounding box center [0, 0] width 0 height 0
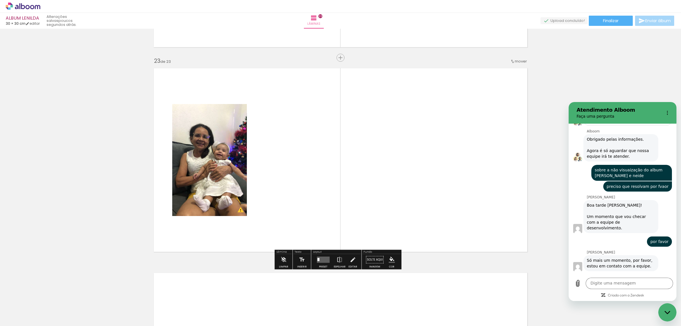
scroll to position [0, 957]
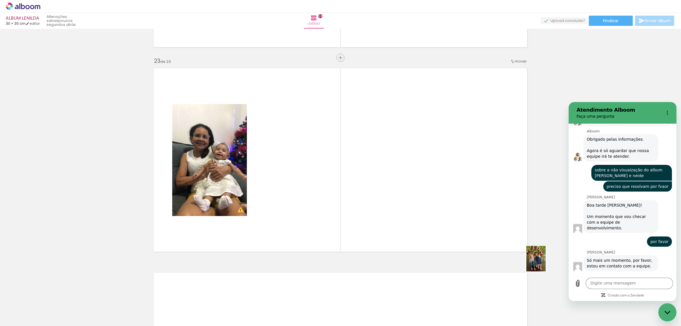
drag, startPoint x: 654, startPoint y: 307, endPoint x: 507, endPoint y: 238, distance: 162.3
click at [508, 240] on quentale-workspace at bounding box center [340, 163] width 681 height 326
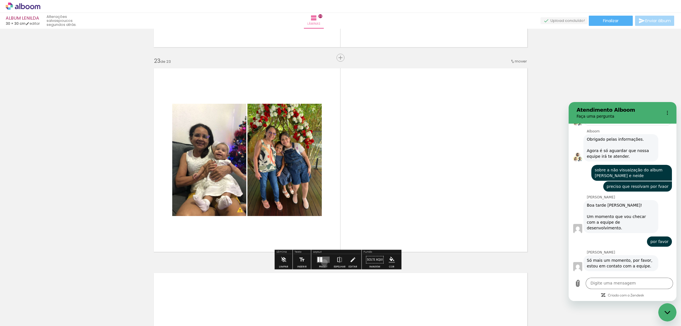
click at [323, 262] on quentale-layouter at bounding box center [323, 259] width 13 height 6
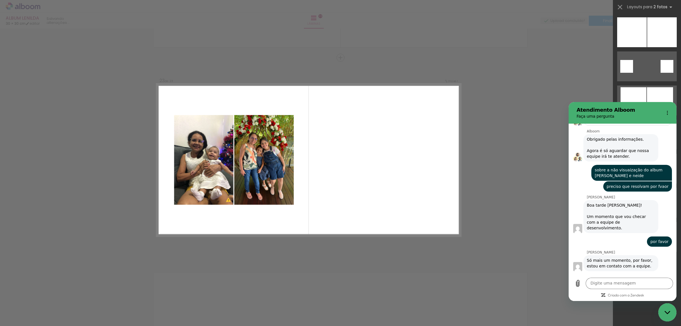
scroll to position [0, 0]
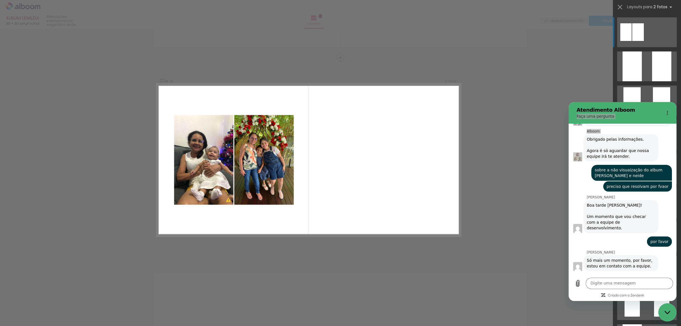
drag, startPoint x: 644, startPoint y: 104, endPoint x: 597, endPoint y: 115, distance: 48.6
click at [576, 125] on div "Atendimento Alboom Faça uma pergunta 13 de agosto às 09:56 Bruna Estefany Santo…" at bounding box center [623, 201] width 108 height 199
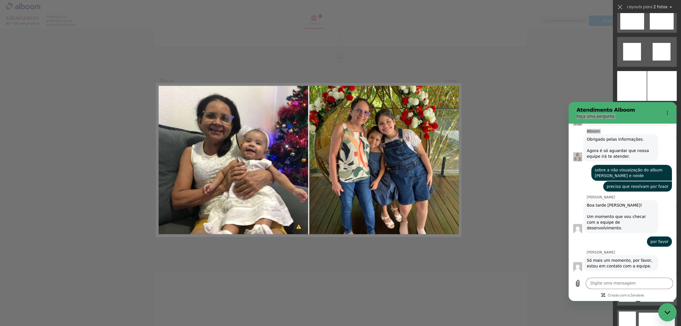
scroll to position [639, 0]
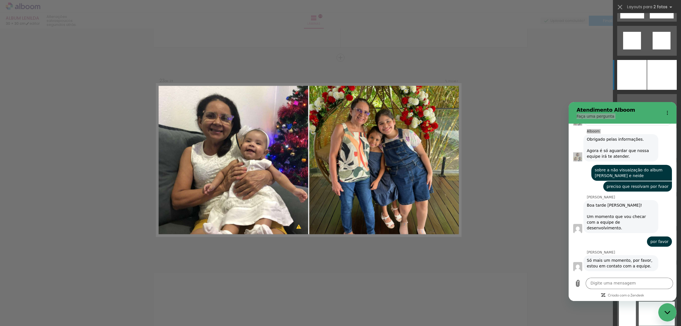
click at [653, 75] on div at bounding box center [663, 75] width 30 height 30
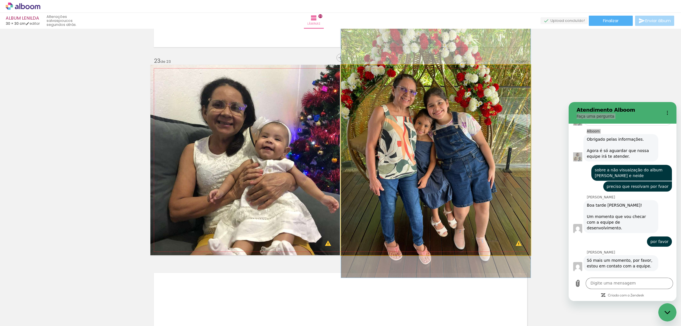
drag, startPoint x: 467, startPoint y: 129, endPoint x: 466, endPoint y: 120, distance: 8.8
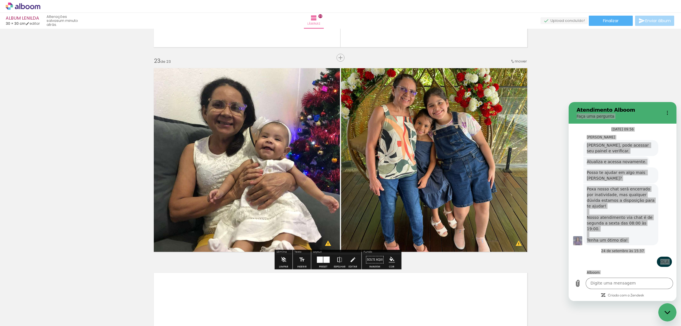
scroll to position [0, 957]
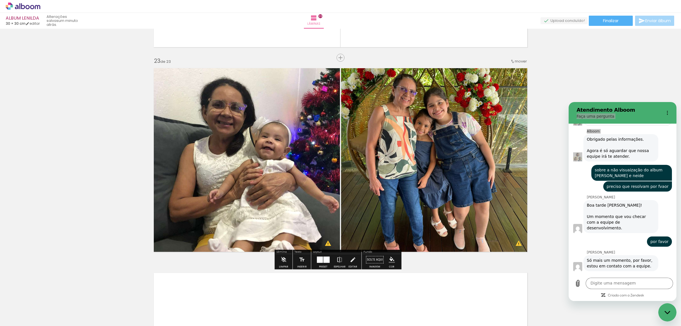
click at [10, 319] on iron-icon at bounding box center [8, 318] width 7 height 7
click at [0, 0] on input "file" at bounding box center [0, 0] width 0 height 0
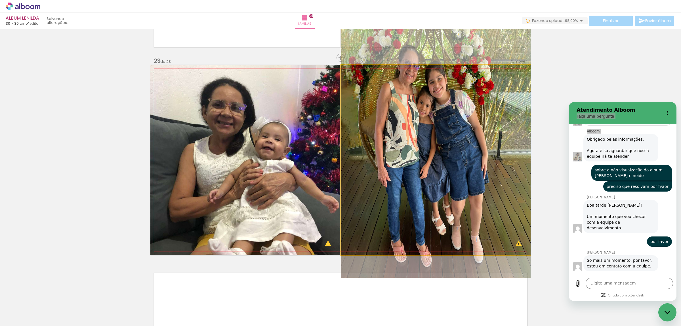
click at [457, 177] on quentale-photo at bounding box center [436, 160] width 190 height 190
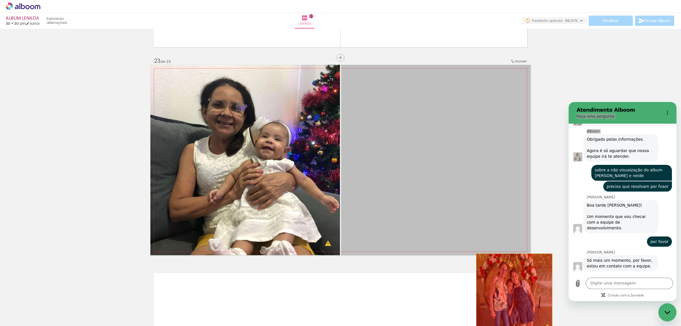
drag, startPoint x: 464, startPoint y: 175, endPoint x: 555, endPoint y: 294, distance: 150.3
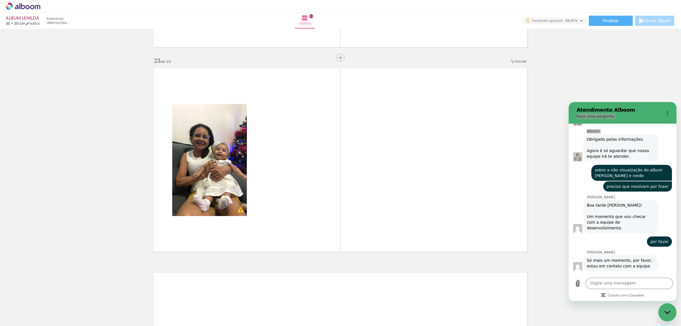
drag, startPoint x: 606, startPoint y: 321, endPoint x: 3, endPoint y: 1, distance: 681.7
click at [663, 311] on div "Fechar janela de mensagens" at bounding box center [667, 312] width 17 height 17
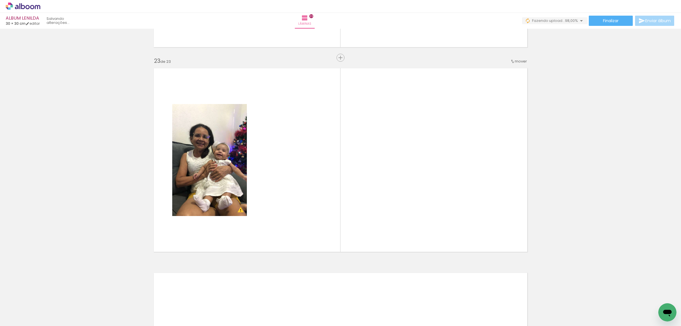
click at [651, 297] on div at bounding box center [658, 306] width 28 height 28
click at [646, 295] on iron-icon at bounding box center [646, 295] width 6 height 6
click at [24, 319] on span "Adicionar Fotos" at bounding box center [20, 318] width 17 height 6
click at [0, 0] on input "file" at bounding box center [0, 0] width 0 height 0
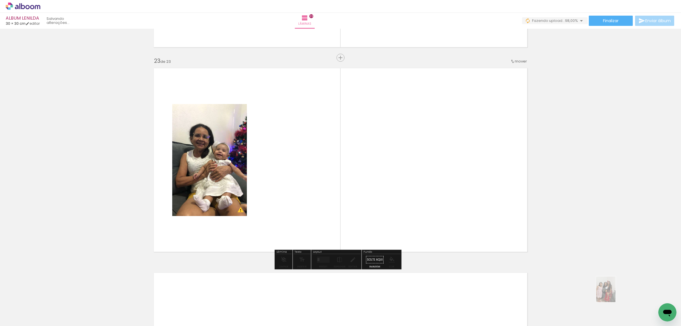
drag, startPoint x: 664, startPoint y: 301, endPoint x: 656, endPoint y: 308, distance: 10.7
click at [652, 309] on div at bounding box center [658, 306] width 21 height 28
drag, startPoint x: 653, startPoint y: 324, endPoint x: 10, endPoint y: 1, distance: 720.2
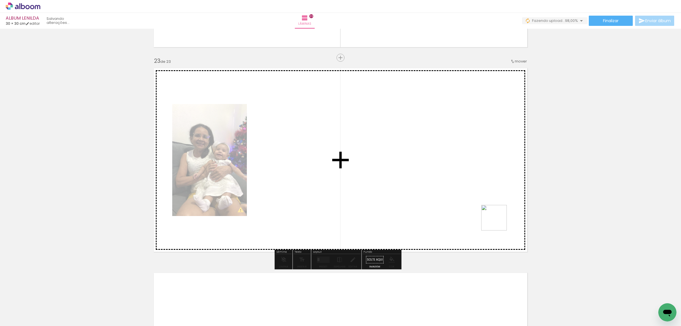
drag, startPoint x: 662, startPoint y: 298, endPoint x: 499, endPoint y: 222, distance: 180.4
click at [499, 222] on quentale-workspace at bounding box center [340, 163] width 681 height 326
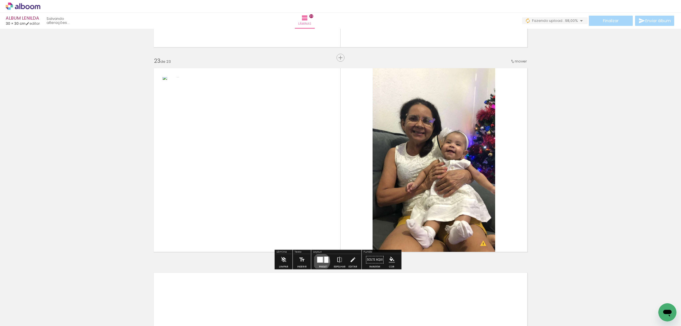
drag, startPoint x: 320, startPoint y: 261, endPoint x: 358, endPoint y: 255, distance: 38.1
click at [321, 261] on div at bounding box center [320, 260] width 6 height 6
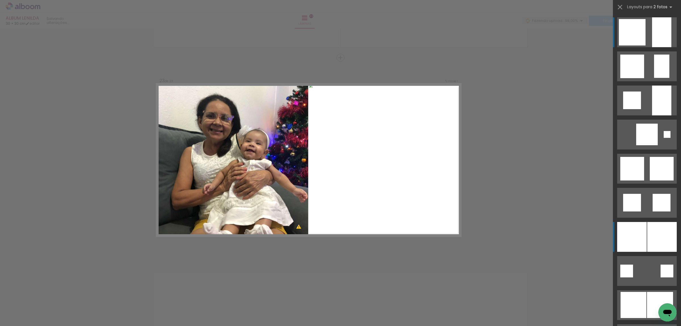
click at [650, 234] on div at bounding box center [663, 237] width 30 height 30
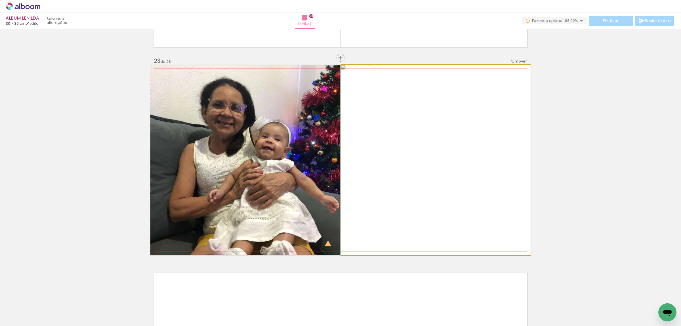
click at [462, 168] on quentale-photo at bounding box center [436, 160] width 190 height 190
type paper-slider "107"
click at [353, 72] on div at bounding box center [356, 70] width 9 height 9
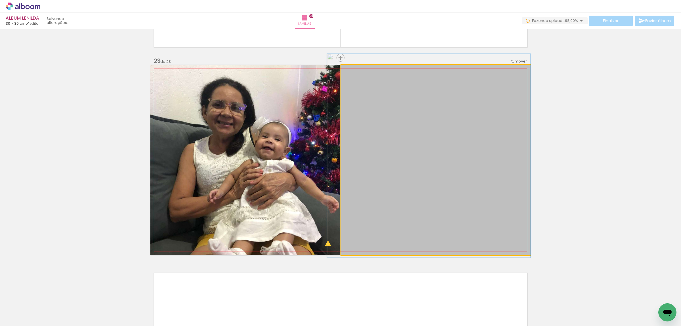
drag, startPoint x: 424, startPoint y: 130, endPoint x: 408, endPoint y: 125, distance: 16.3
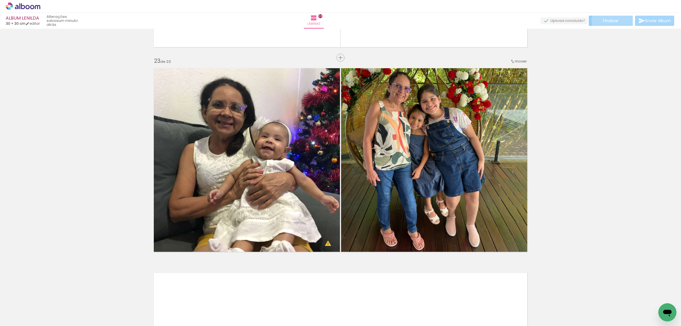
click at [611, 20] on span "Finalizar" at bounding box center [611, 21] width 16 height 4
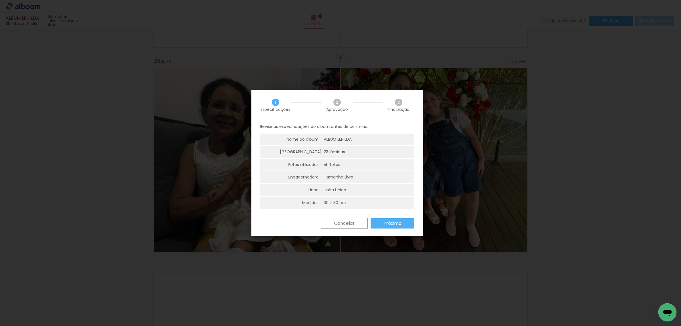
click at [408, 227] on paper-button "Próximo" at bounding box center [393, 223] width 44 height 10
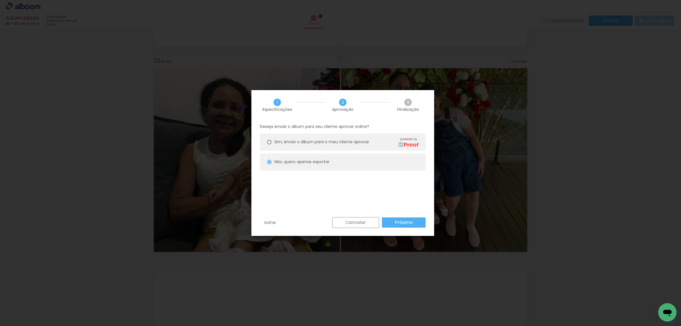
click at [394, 221] on paper-button "Próximo" at bounding box center [404, 222] width 44 height 10
type input "Alta, 300 DPI"
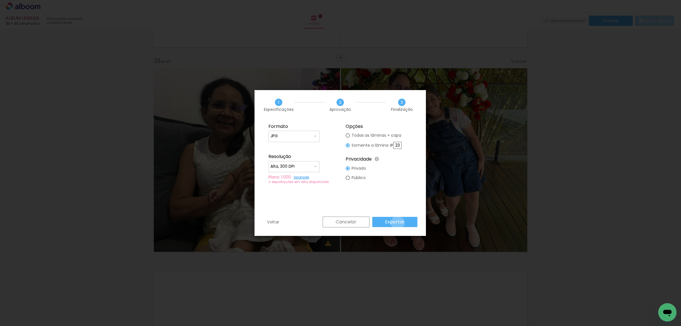
click at [0, 0] on slot "Exportar" at bounding box center [0, 0] width 0 height 0
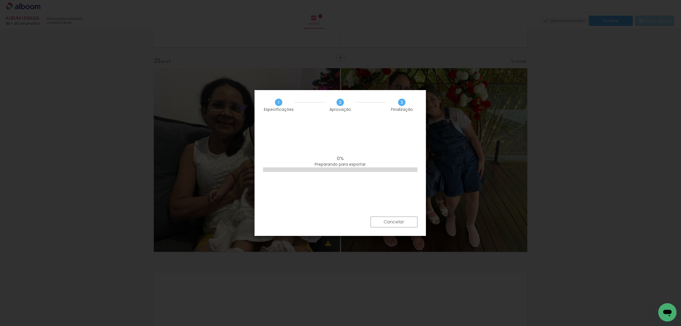
click at [669, 311] on icon "Abrir janela de mensagens" at bounding box center [668, 312] width 9 height 7
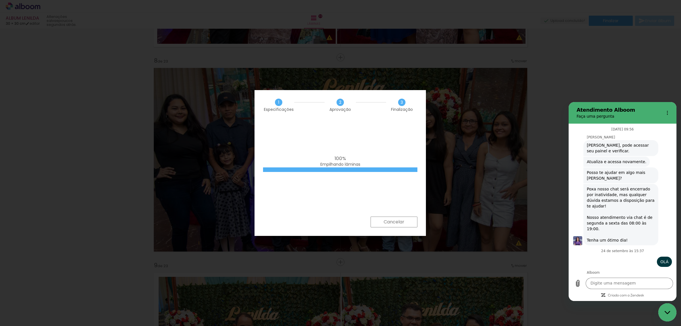
scroll to position [2798, 0]
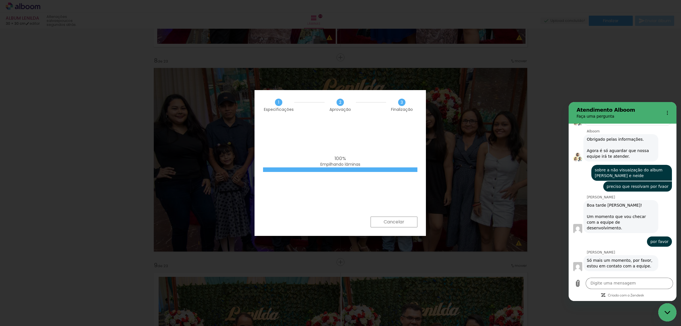
click at [367, 311] on iron-overlay-backdrop at bounding box center [340, 163] width 681 height 326
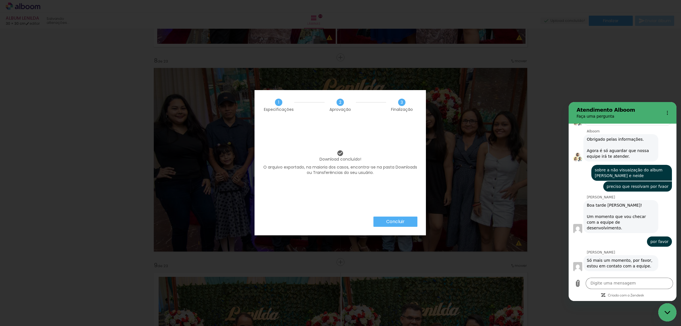
click at [408, 223] on paper-button "Concluir" at bounding box center [396, 221] width 44 height 10
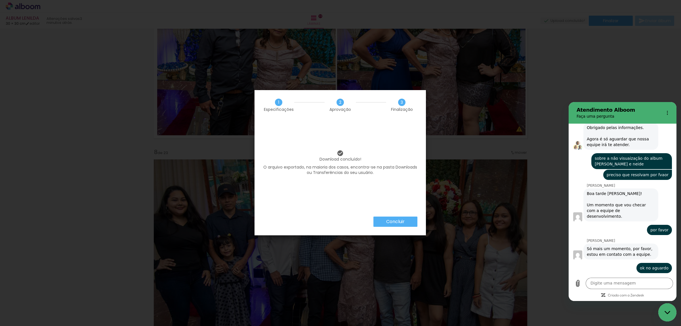
scroll to position [2809, 0]
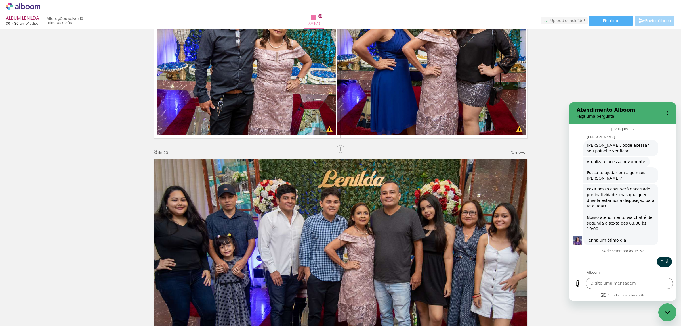
scroll to position [2898, 0]
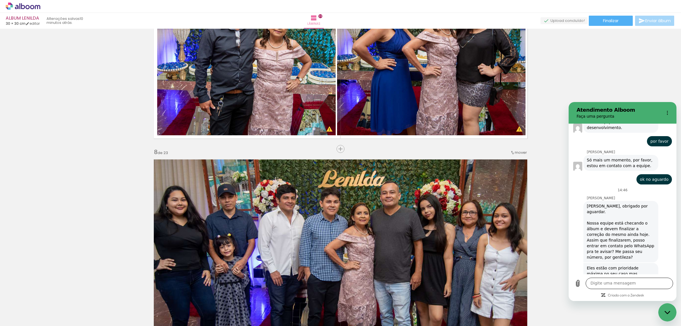
drag, startPoint x: 609, startPoint y: 285, endPoint x: 607, endPoint y: 280, distance: 5.4
click at [609, 284] on textarea at bounding box center [629, 282] width 87 height 11
type textarea "OBRIGADA"
click at [670, 284] on button "Enviar mensagem" at bounding box center [667, 282] width 11 height 11
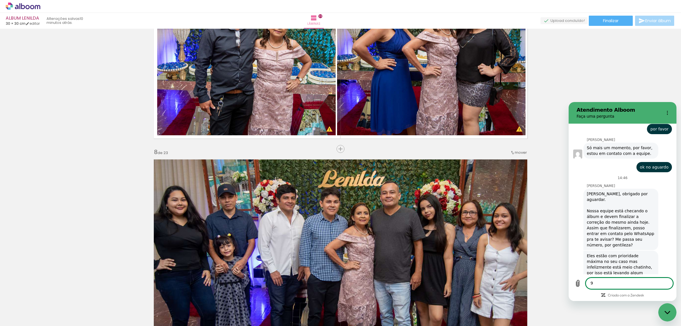
scroll to position [2911, 0]
type textarea "92995110584"
click at [669, 285] on icon "Enviar mensagem" at bounding box center [668, 283] width 7 height 7
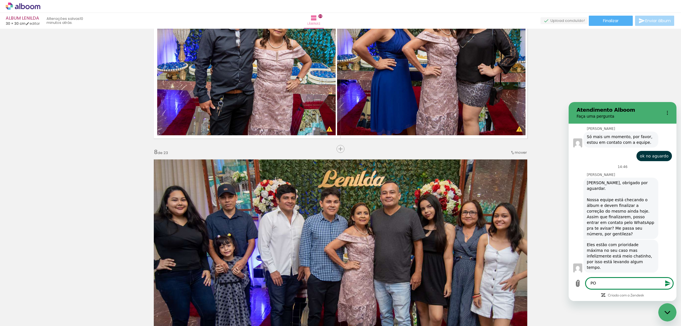
scroll to position [2922, 0]
type textarea "POR FAVOR É URGENTE"
drag, startPoint x: 675, startPoint y: 284, endPoint x: 671, endPoint y: 286, distance: 4.1
click at [674, 284] on div "Digite uma mensagem POR FAVOR É URGENTE x" at bounding box center [623, 287] width 108 height 27
click at [671, 286] on icon "Enviar mensagem" at bounding box center [668, 283] width 7 height 7
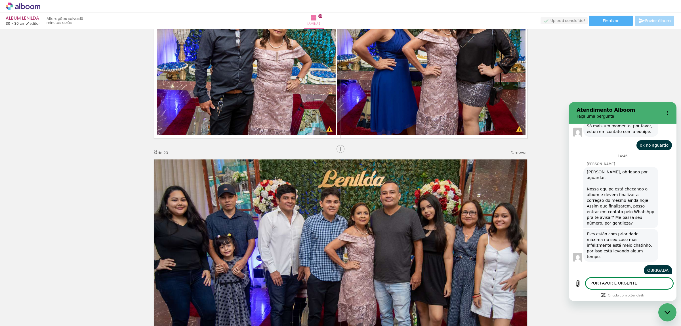
scroll to position [2933, 0]
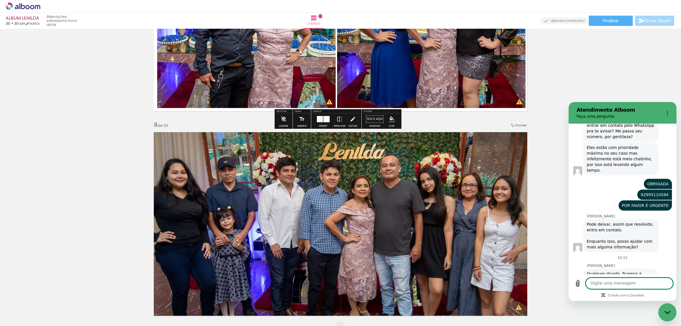
scroll to position [1363, 0]
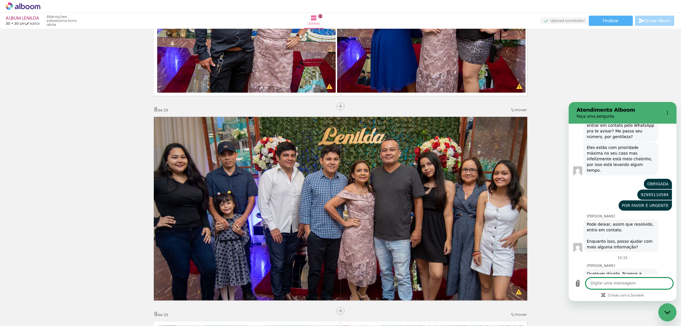
click at [611, 281] on textarea at bounding box center [629, 282] width 87 height 11
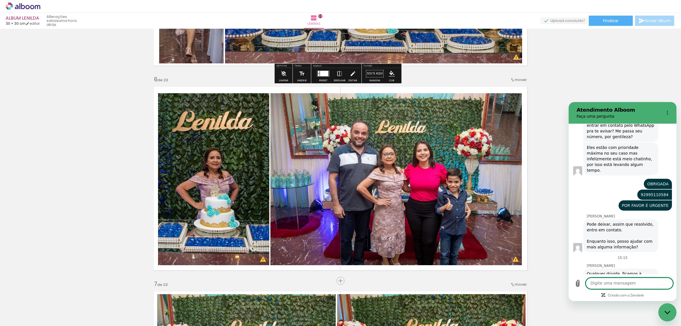
scroll to position [937, 0]
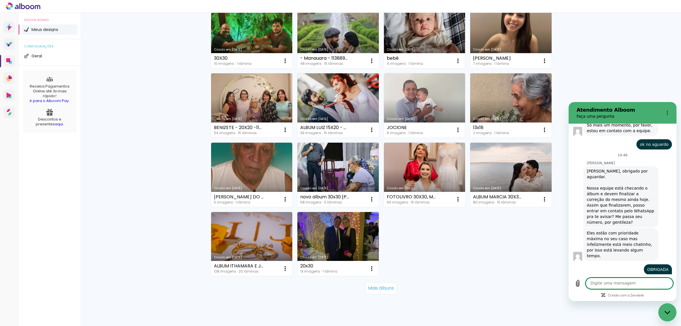
scroll to position [291, 0]
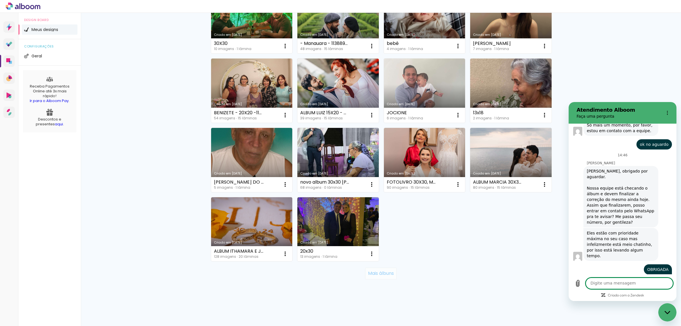
click at [369, 269] on paper-button "Mais álbuns" at bounding box center [381, 272] width 32 height 11
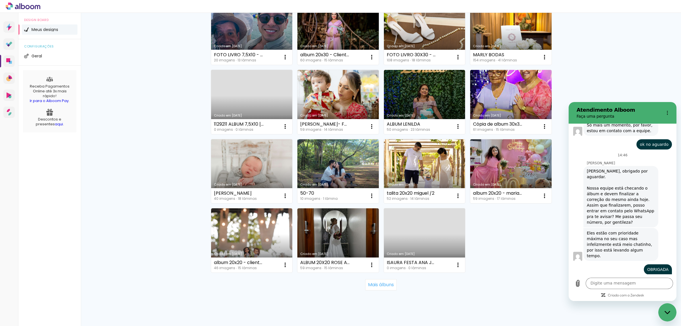
scroll to position [706, 0]
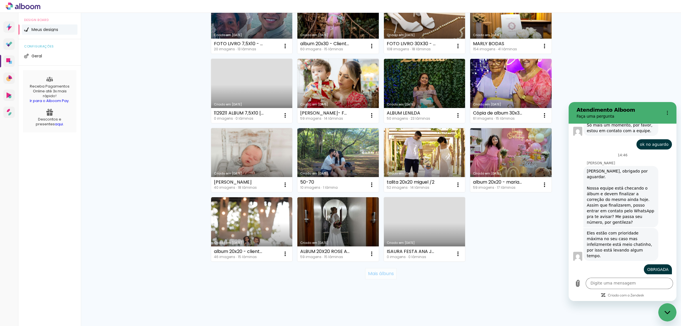
click at [0, 0] on slot "Mais álbuns" at bounding box center [0, 0] width 0 height 0
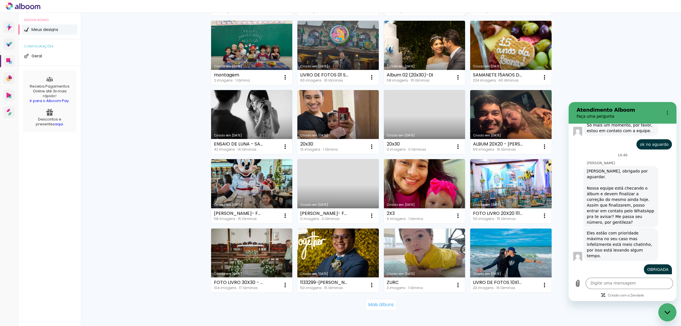
scroll to position [1121, 0]
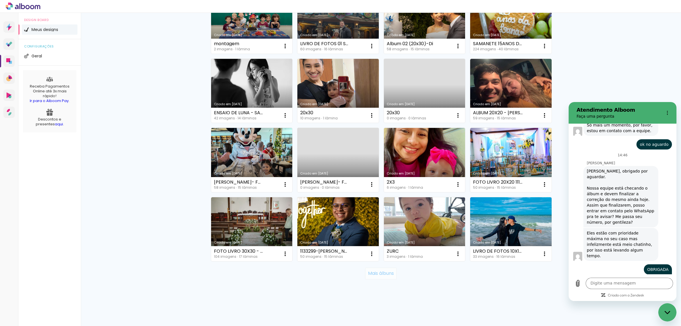
click at [0, 0] on slot "Mais álbuns" at bounding box center [0, 0] width 0 height 0
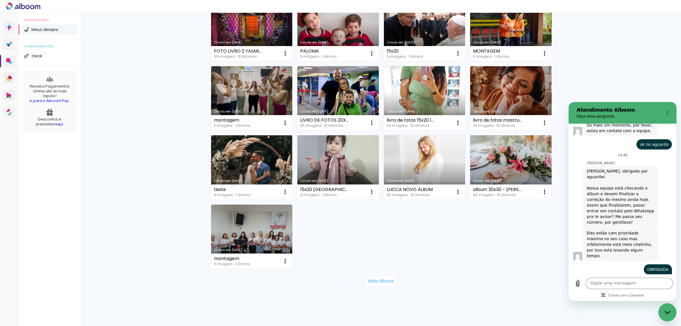
scroll to position [1605, 0]
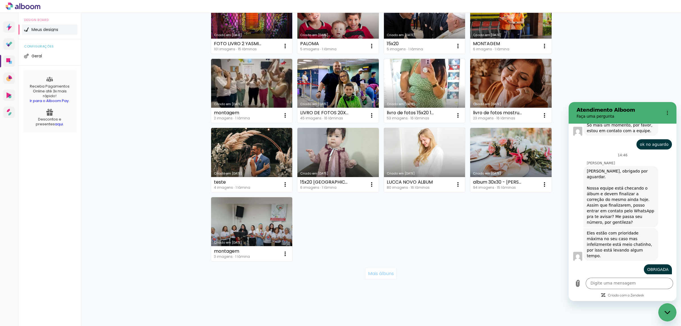
click at [376, 269] on paper-button "Mais álbuns" at bounding box center [381, 272] width 32 height 11
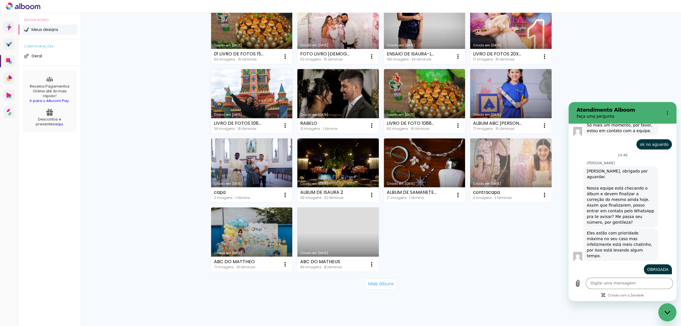
scroll to position [2020, 0]
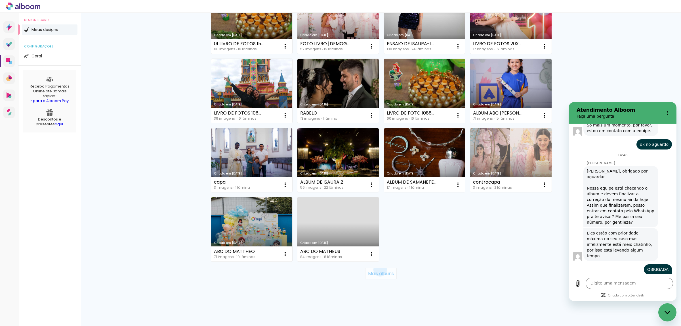
click at [376, 269] on paper-button "Mais álbuns" at bounding box center [381, 273] width 32 height 11
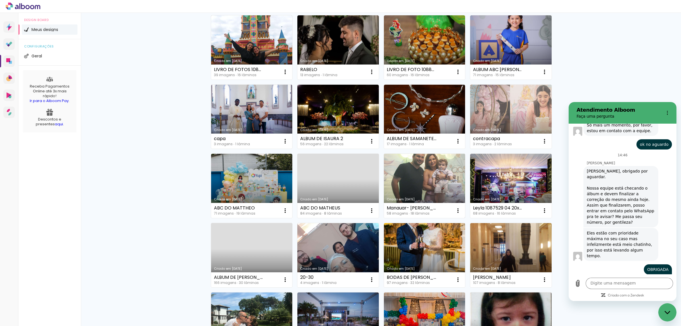
scroll to position [2062, 0]
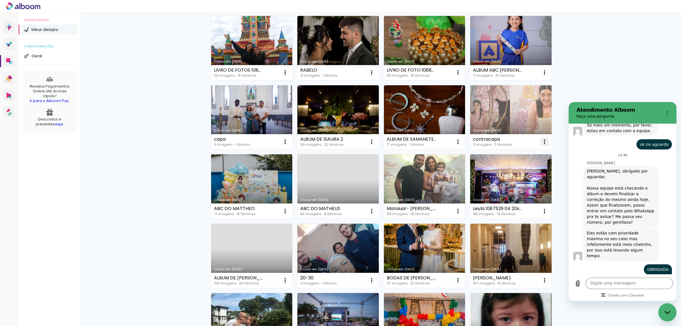
click at [543, 142] on iron-icon at bounding box center [544, 141] width 7 height 7
click at [512, 181] on span "Excluir" at bounding box center [510, 179] width 12 height 4
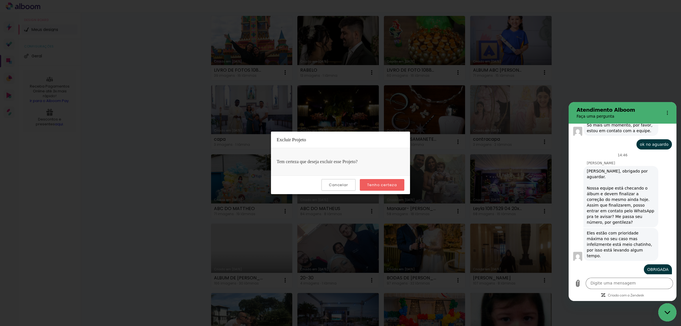
click at [0, 0] on slot "Tenho certeza" at bounding box center [0, 0] width 0 height 0
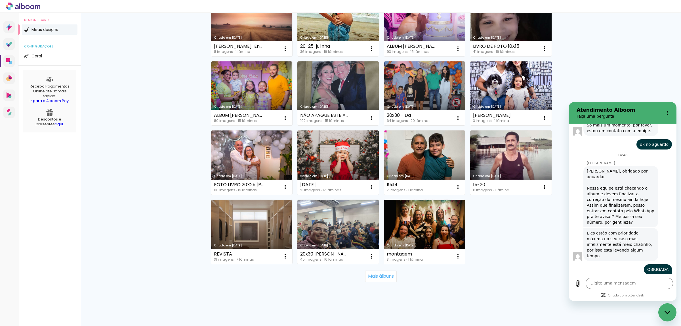
scroll to position [2435, 0]
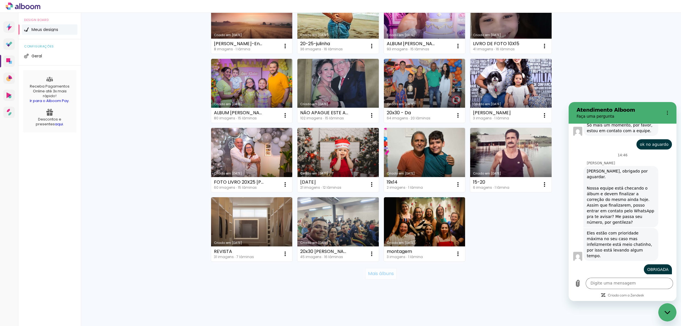
click at [0, 0] on slot "Mais álbuns" at bounding box center [0, 0] width 0 height 0
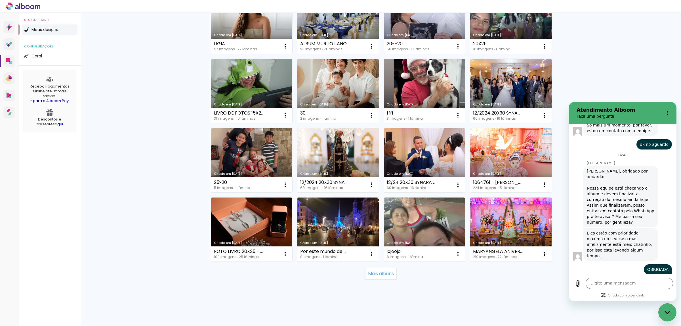
scroll to position [2850, 0]
click at [0, 0] on slot "Mais álbuns" at bounding box center [0, 0] width 0 height 0
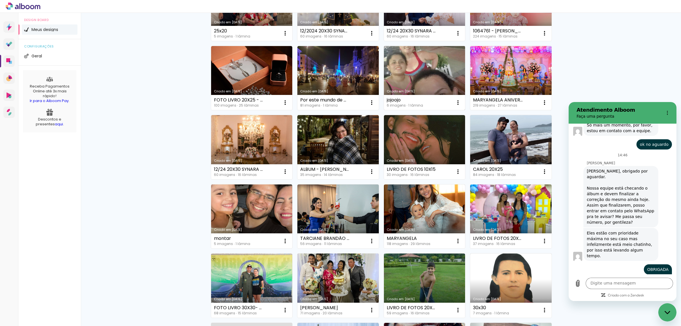
scroll to position [3020, 0]
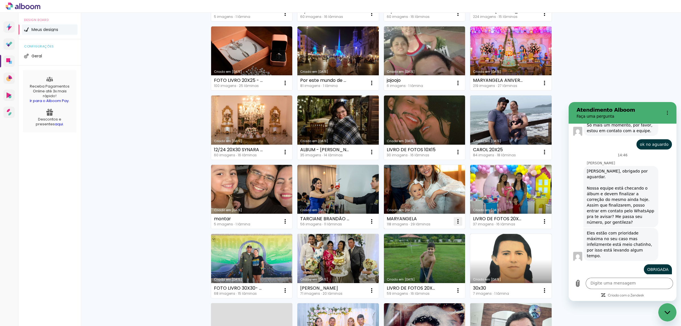
click at [455, 219] on iron-icon at bounding box center [458, 221] width 7 height 7
click at [419, 261] on span "Excluir" at bounding box center [423, 259] width 12 height 4
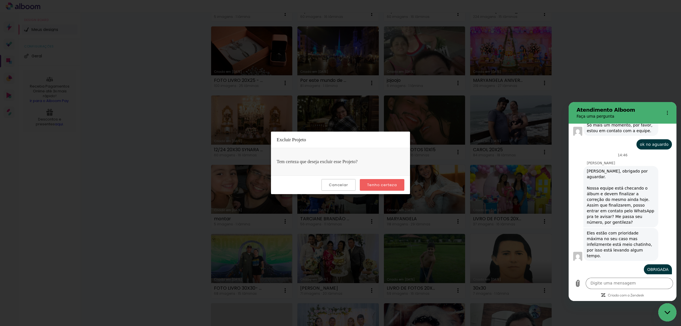
click at [397, 187] on paper-button "Tenho certeza" at bounding box center [382, 185] width 45 height 12
click at [397, 185] on paper-button "Tenho certeza" at bounding box center [382, 185] width 45 height 12
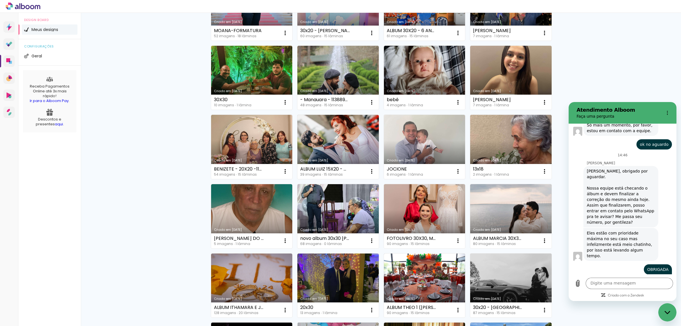
scroll to position [210, 0]
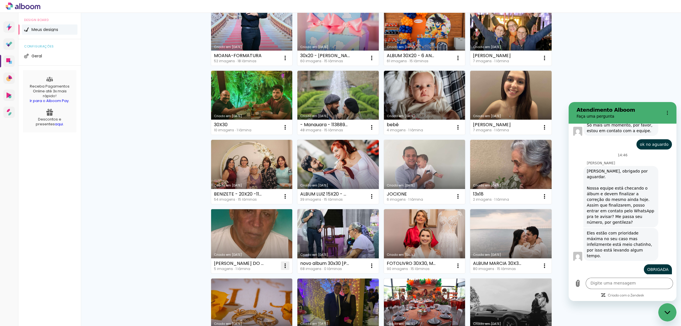
click at [285, 266] on iron-icon at bounding box center [285, 265] width 7 height 7
click at [272, 302] on paper-item "Excluir" at bounding box center [260, 303] width 56 height 11
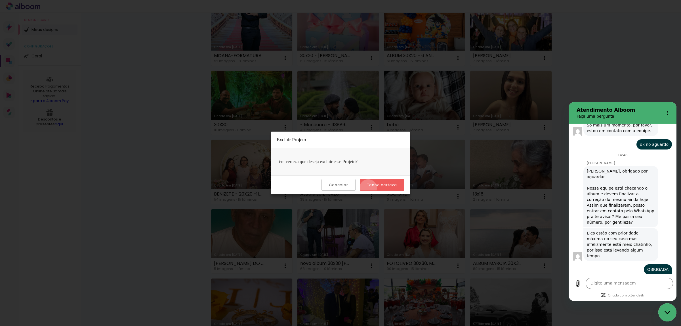
click at [369, 188] on paper-button "Tenho certeza" at bounding box center [382, 185] width 45 height 12
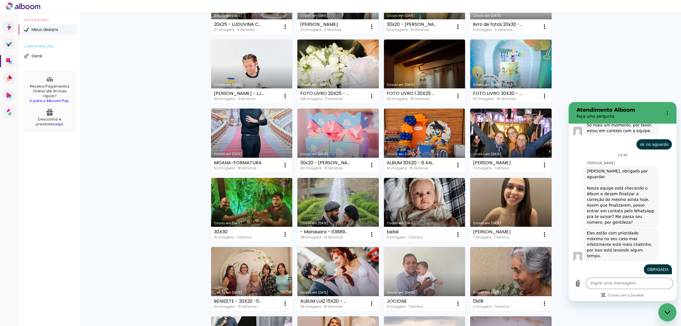
scroll to position [0, 0]
